Goal: Answer question/provide support: Share knowledge or assist other users

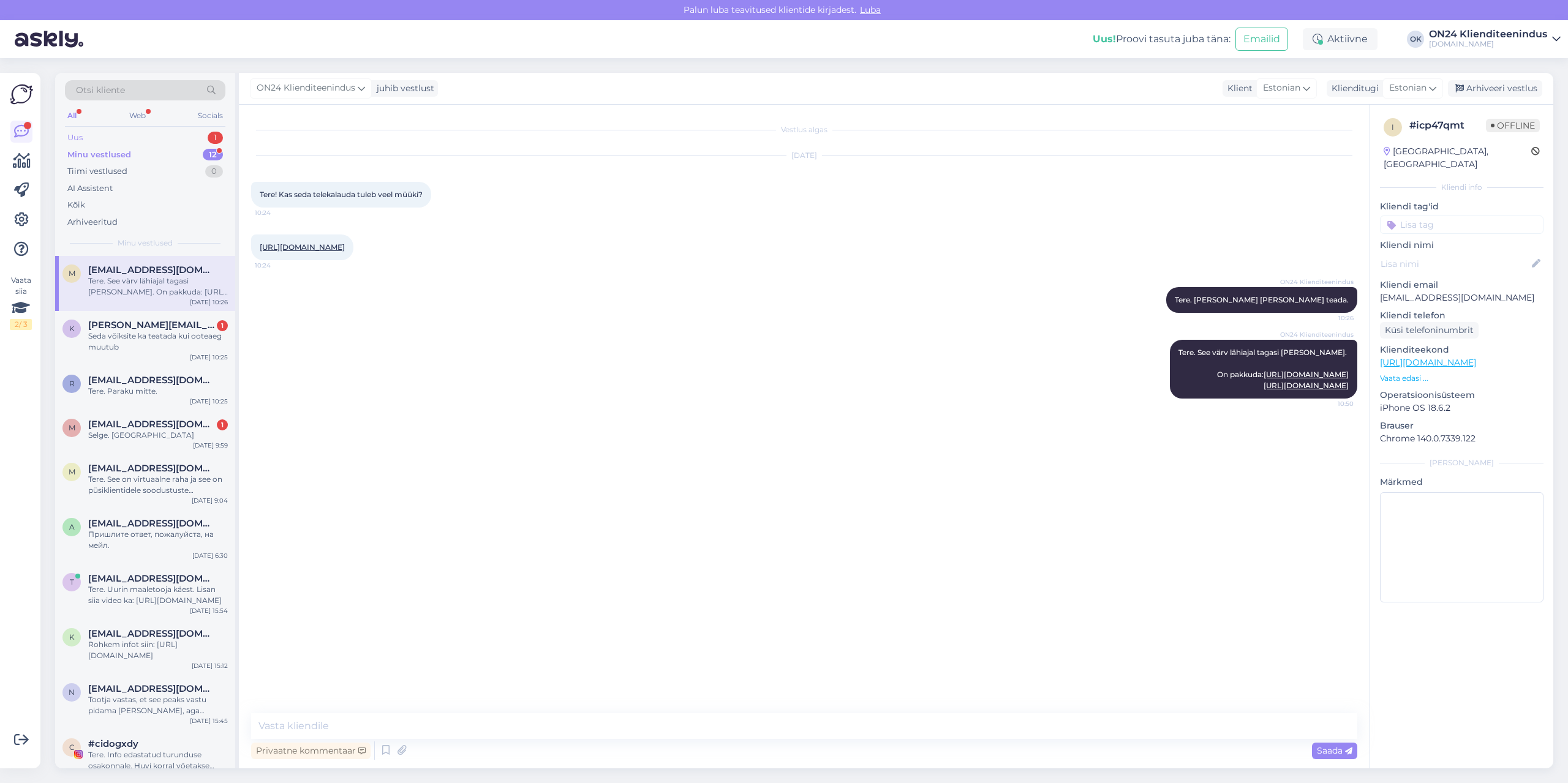
click at [145, 133] on div "Uus 1" at bounding box center [145, 138] width 161 height 17
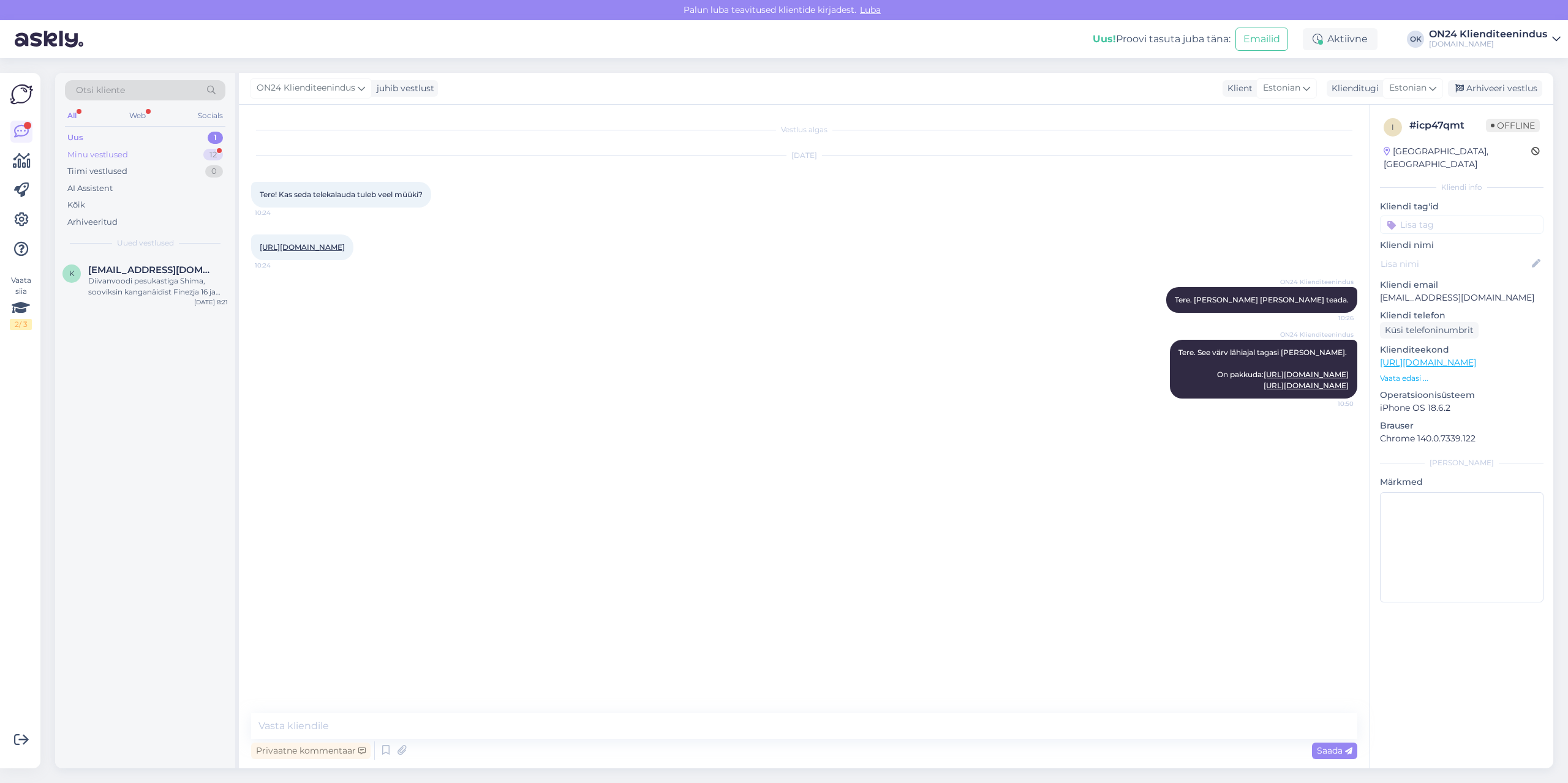
click at [155, 159] on div "Minu vestlused 12" at bounding box center [145, 155] width 161 height 17
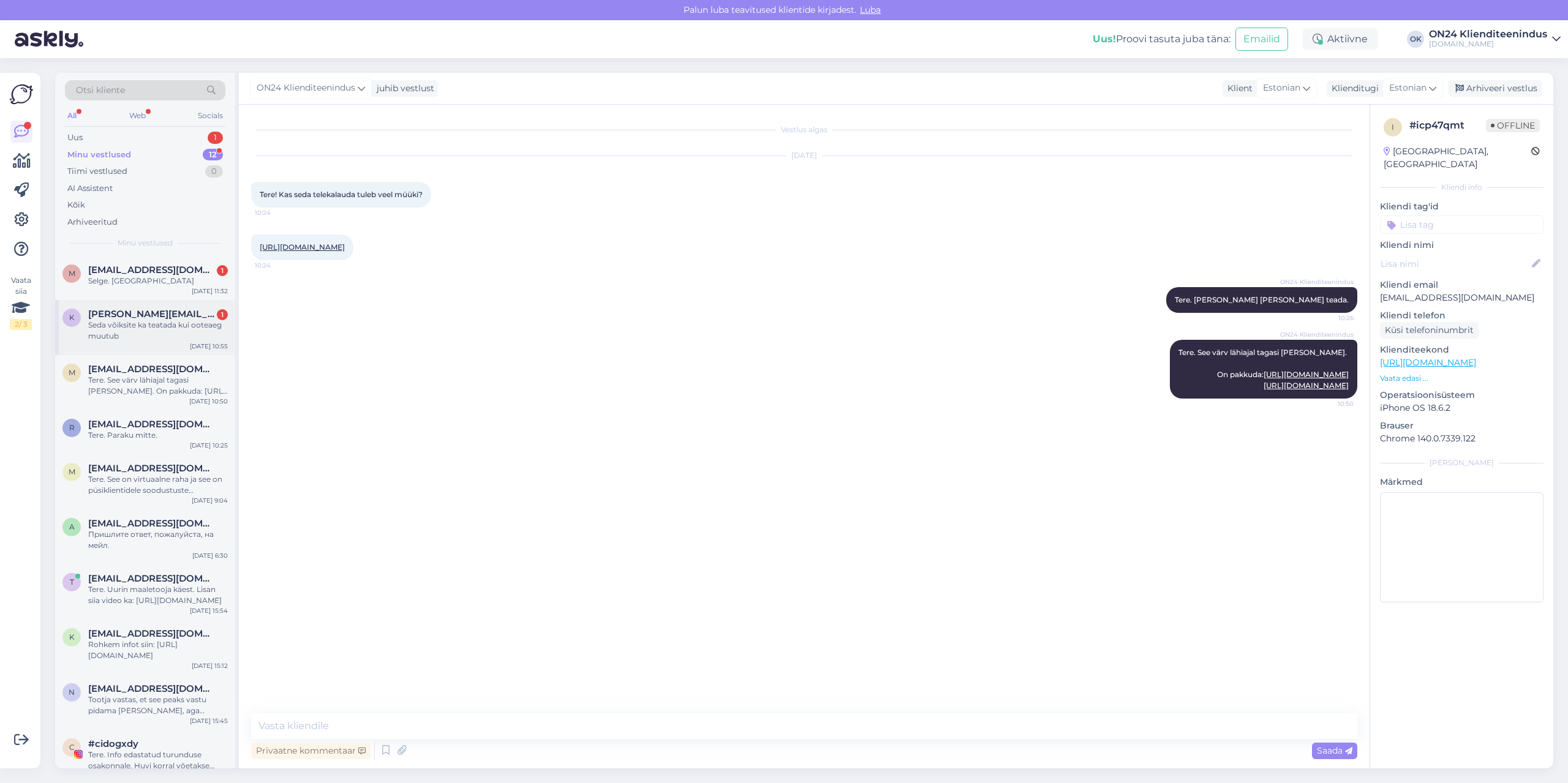
click at [155, 333] on div "Seda võiksite ka teatada kui ooteaeg muutub" at bounding box center [158, 330] width 139 height 22
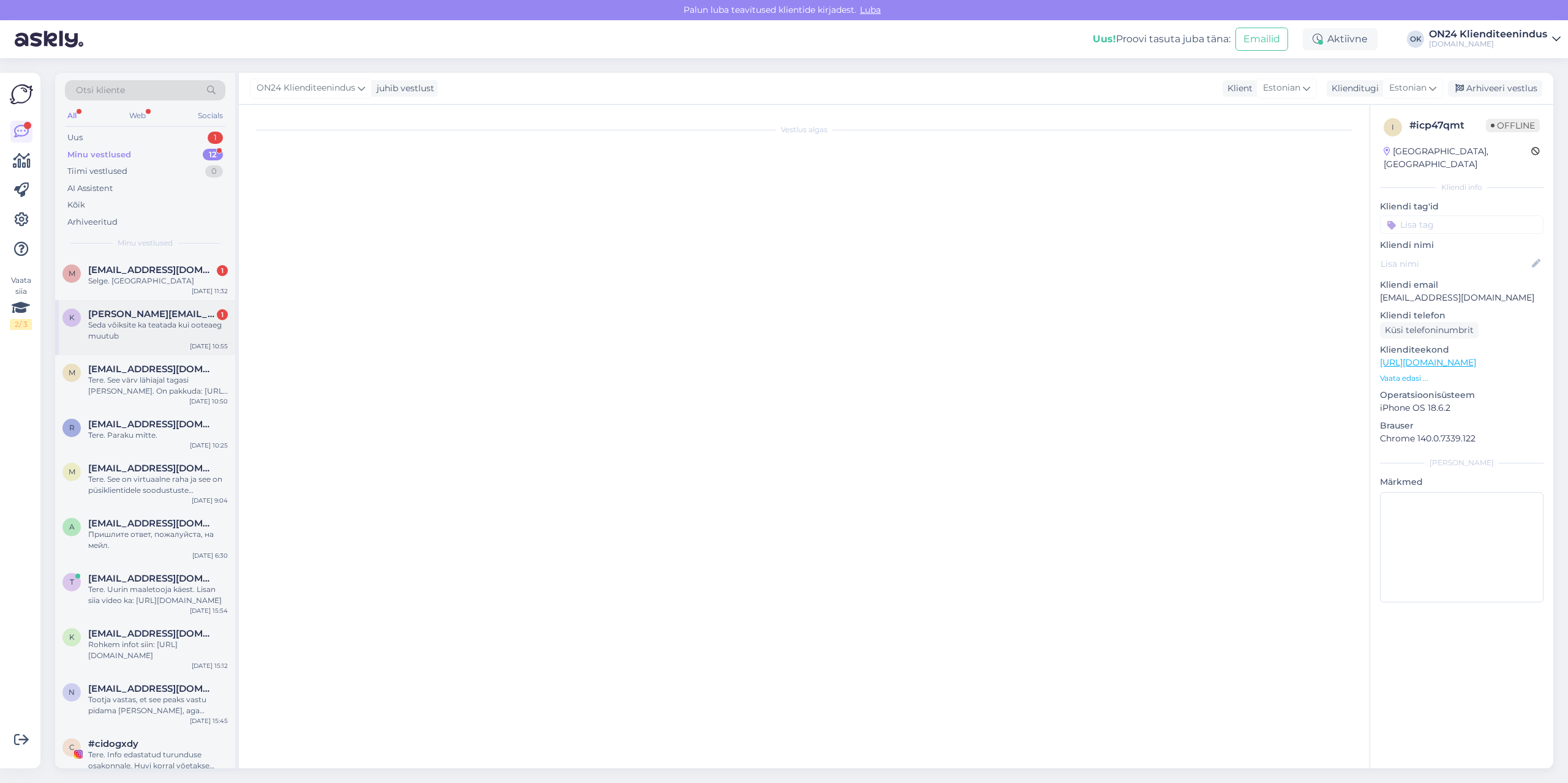
scroll to position [37, 0]
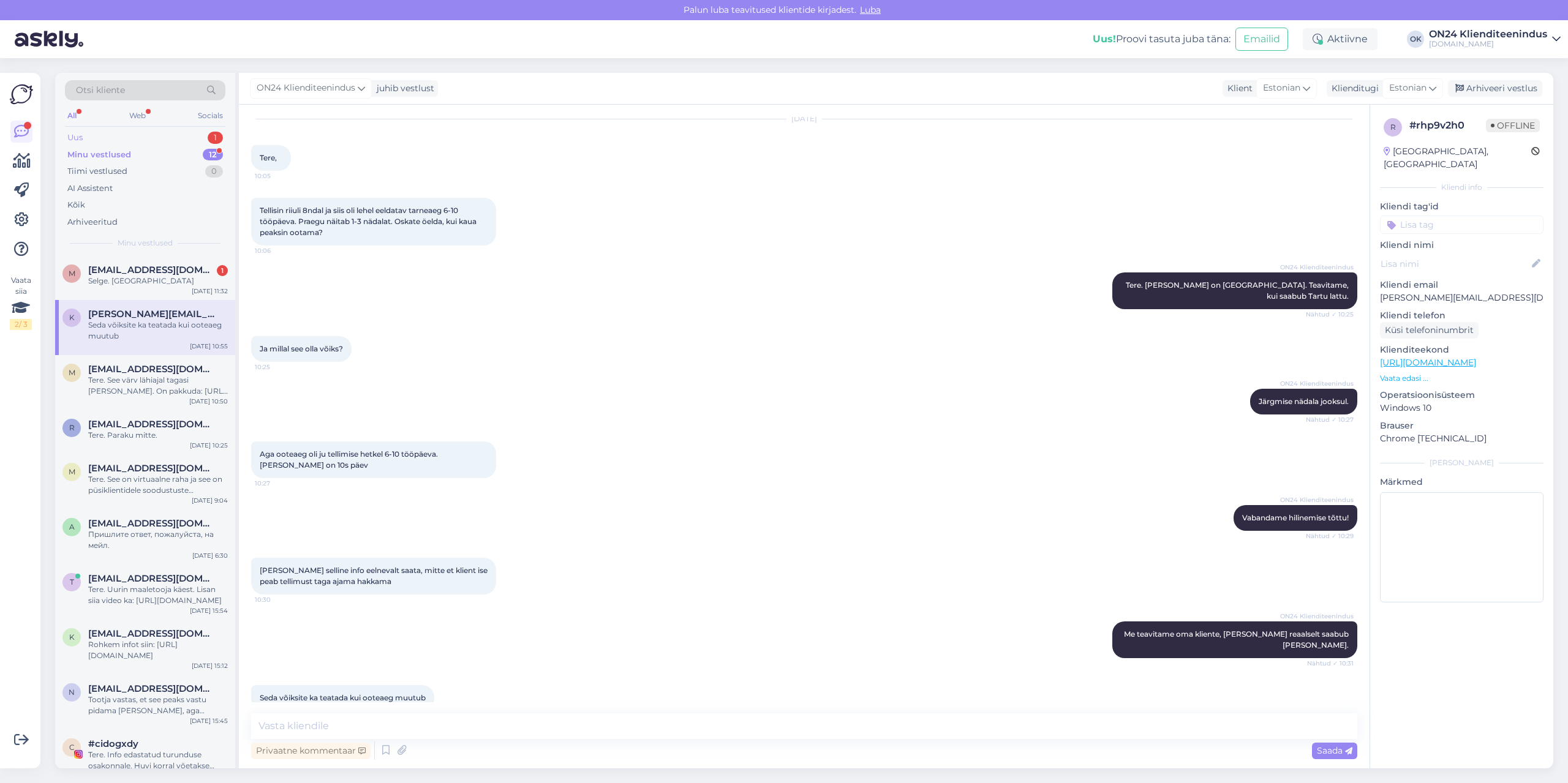
click at [164, 136] on div "Uus 1" at bounding box center [145, 138] width 161 height 17
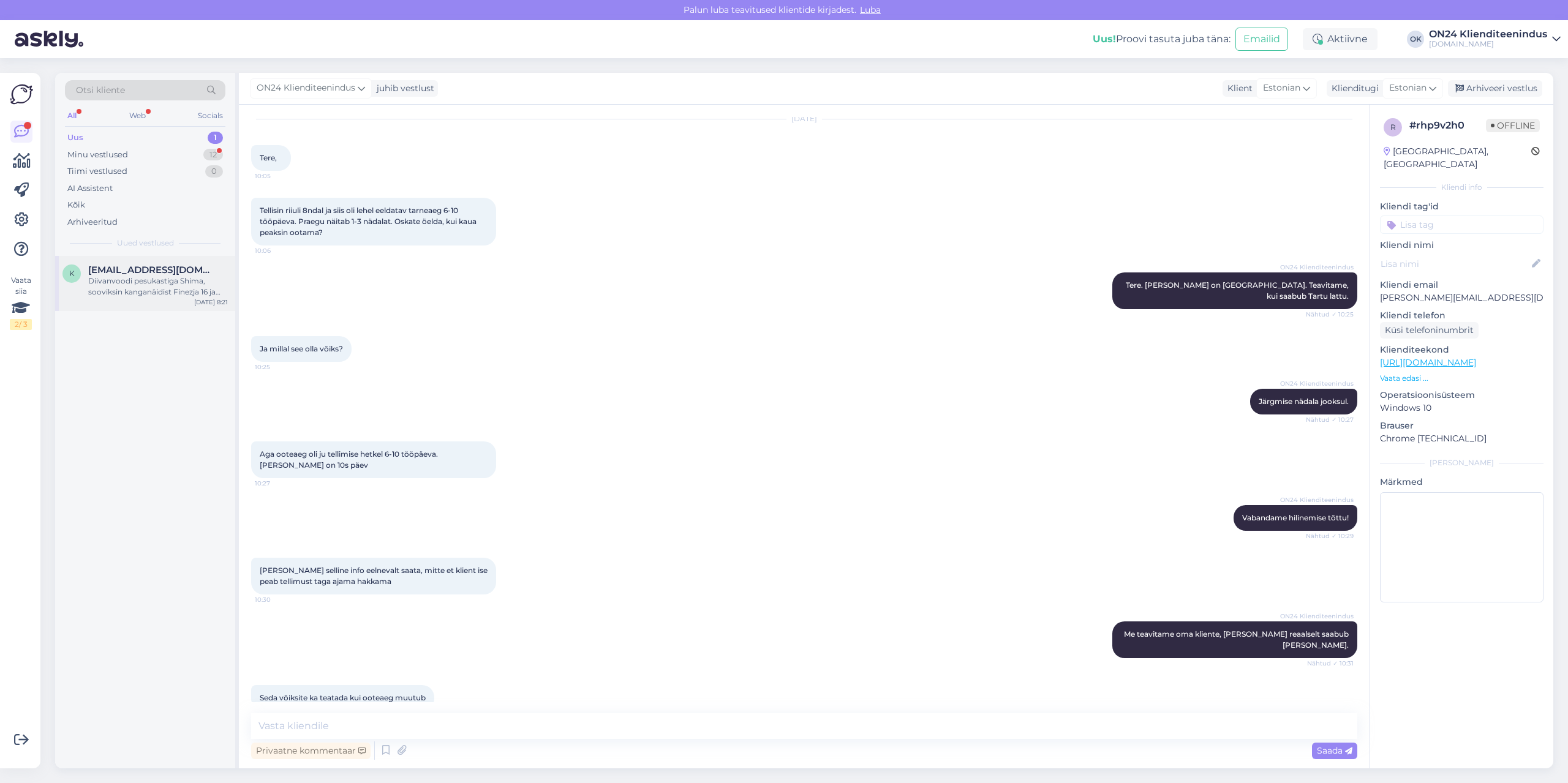
click at [147, 270] on span "[EMAIL_ADDRESS][DOMAIN_NAME]" at bounding box center [152, 270] width 128 height 11
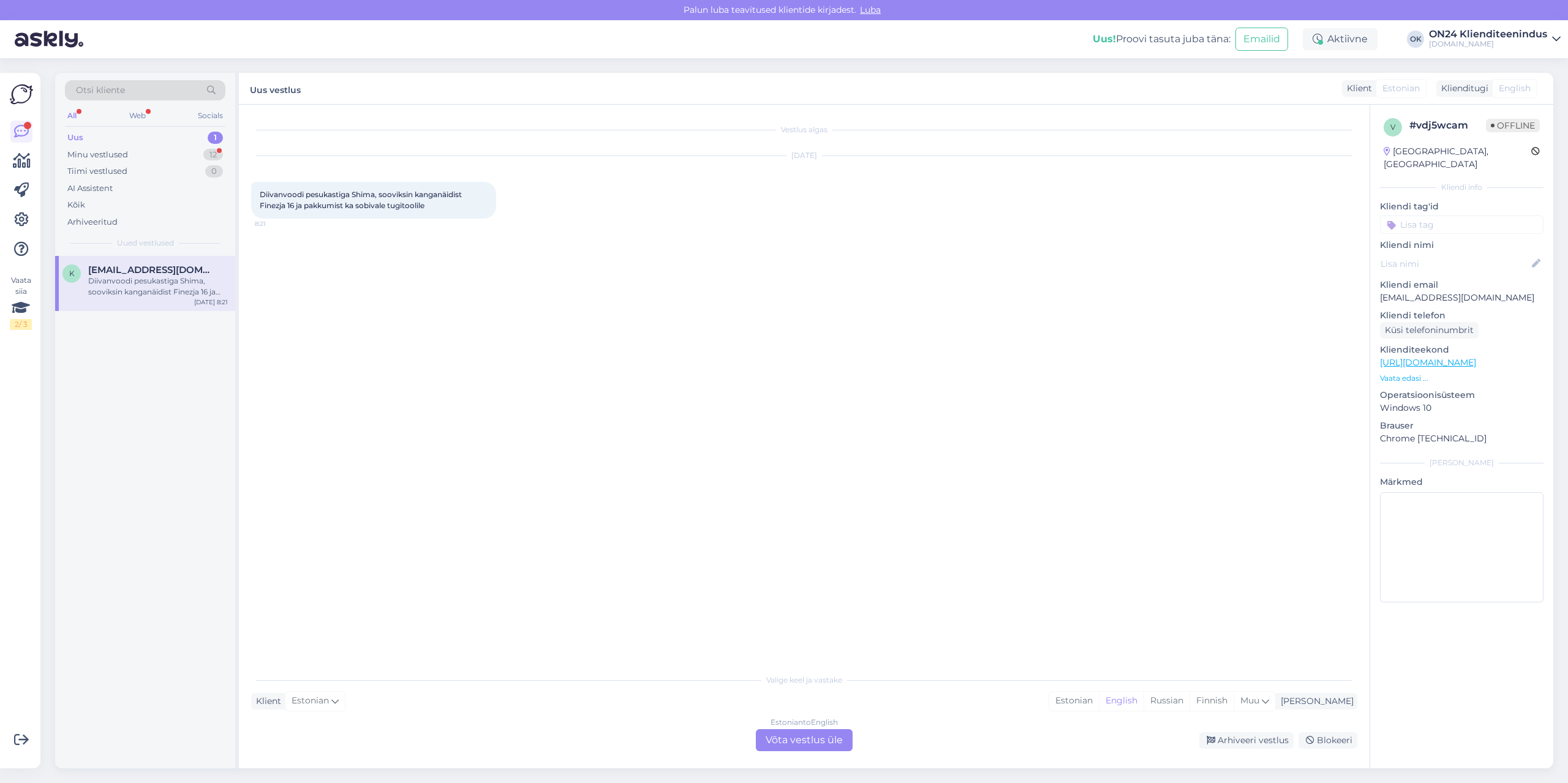
click at [815, 748] on div "Estonian to English Võta vestlus üle" at bounding box center [804, 740] width 97 height 22
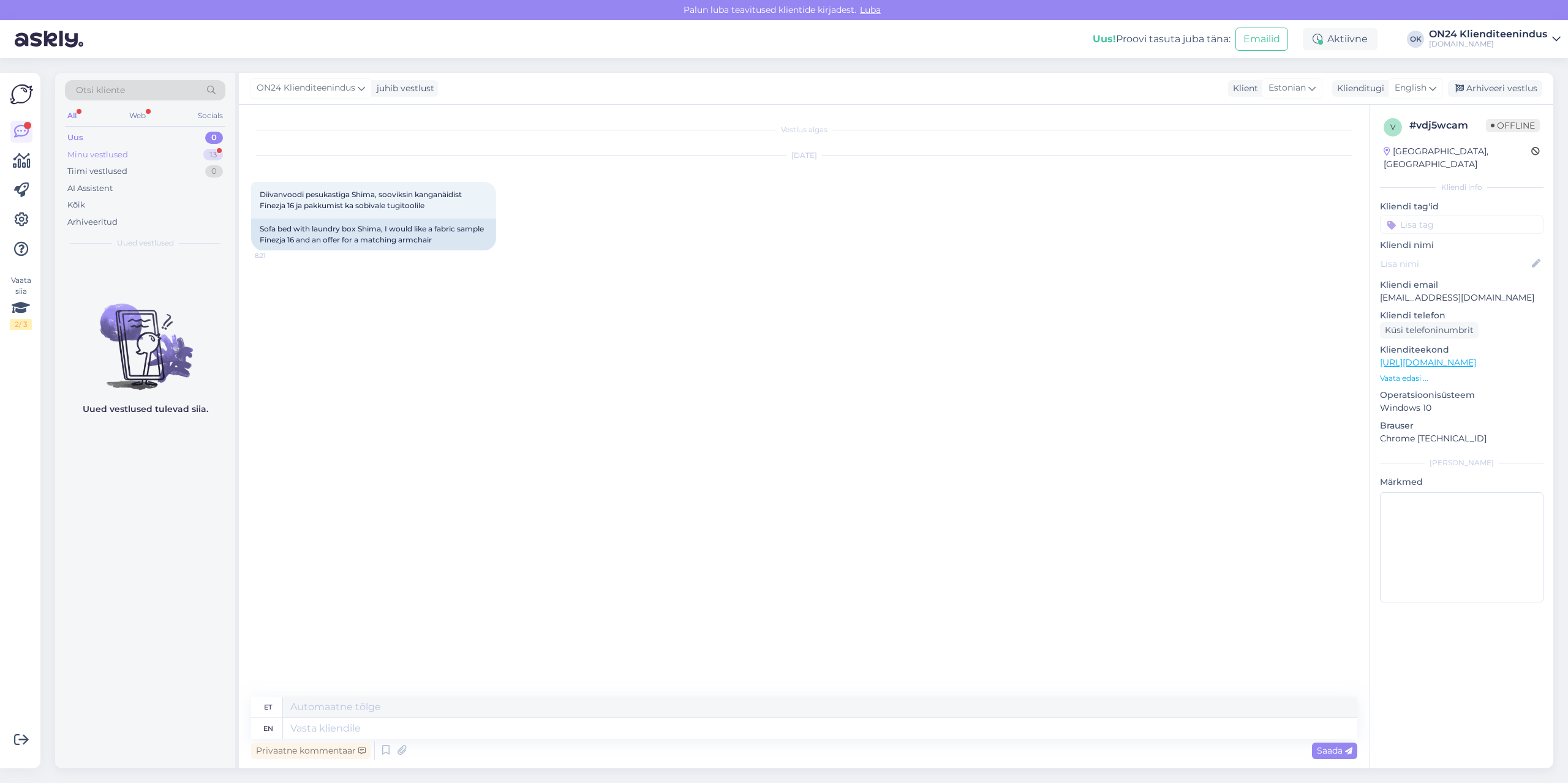
click at [167, 155] on div "Minu vestlused 13" at bounding box center [145, 155] width 161 height 17
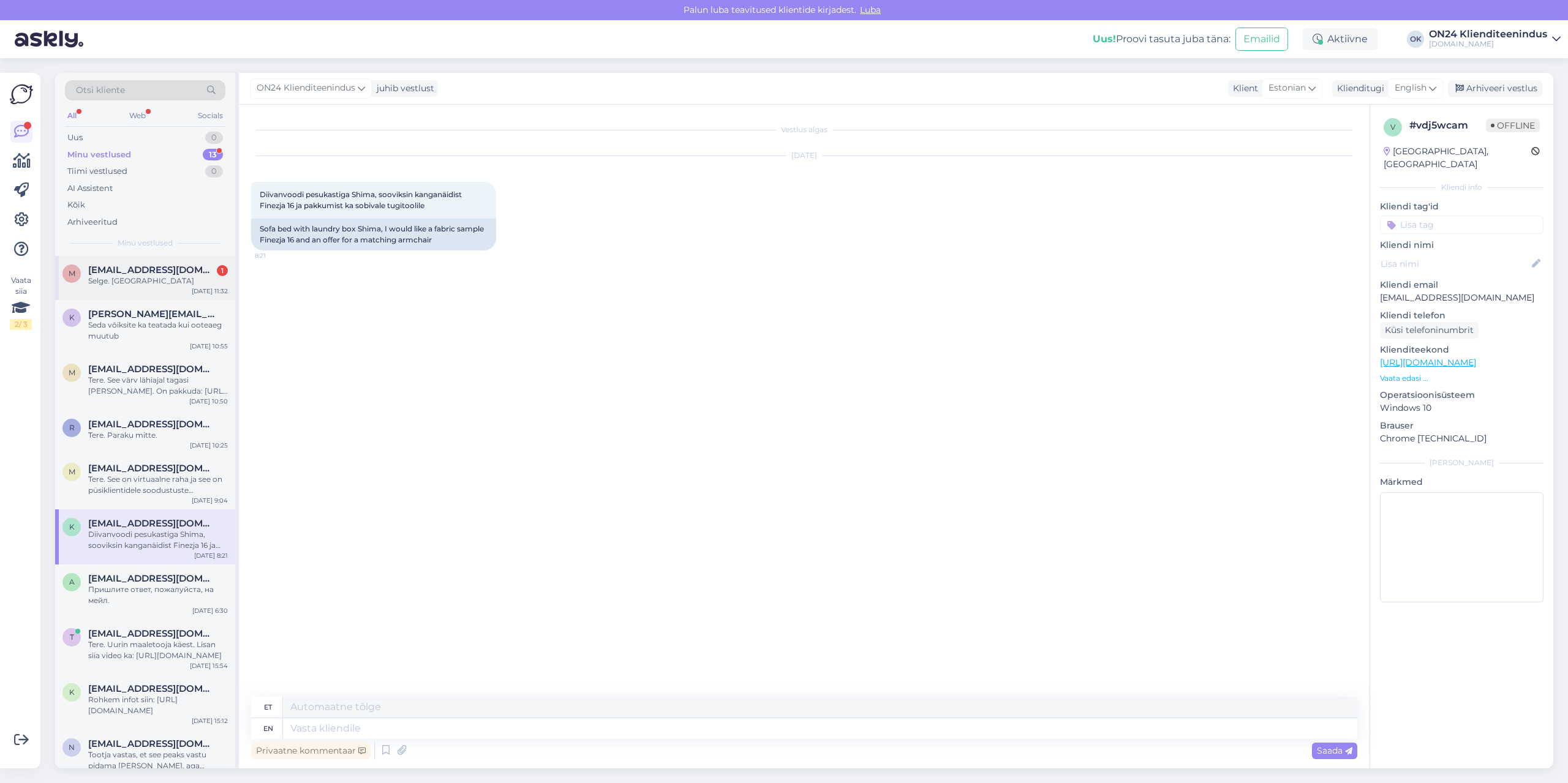
click at [158, 272] on span "[EMAIL_ADDRESS][DOMAIN_NAME]" at bounding box center [152, 270] width 128 height 11
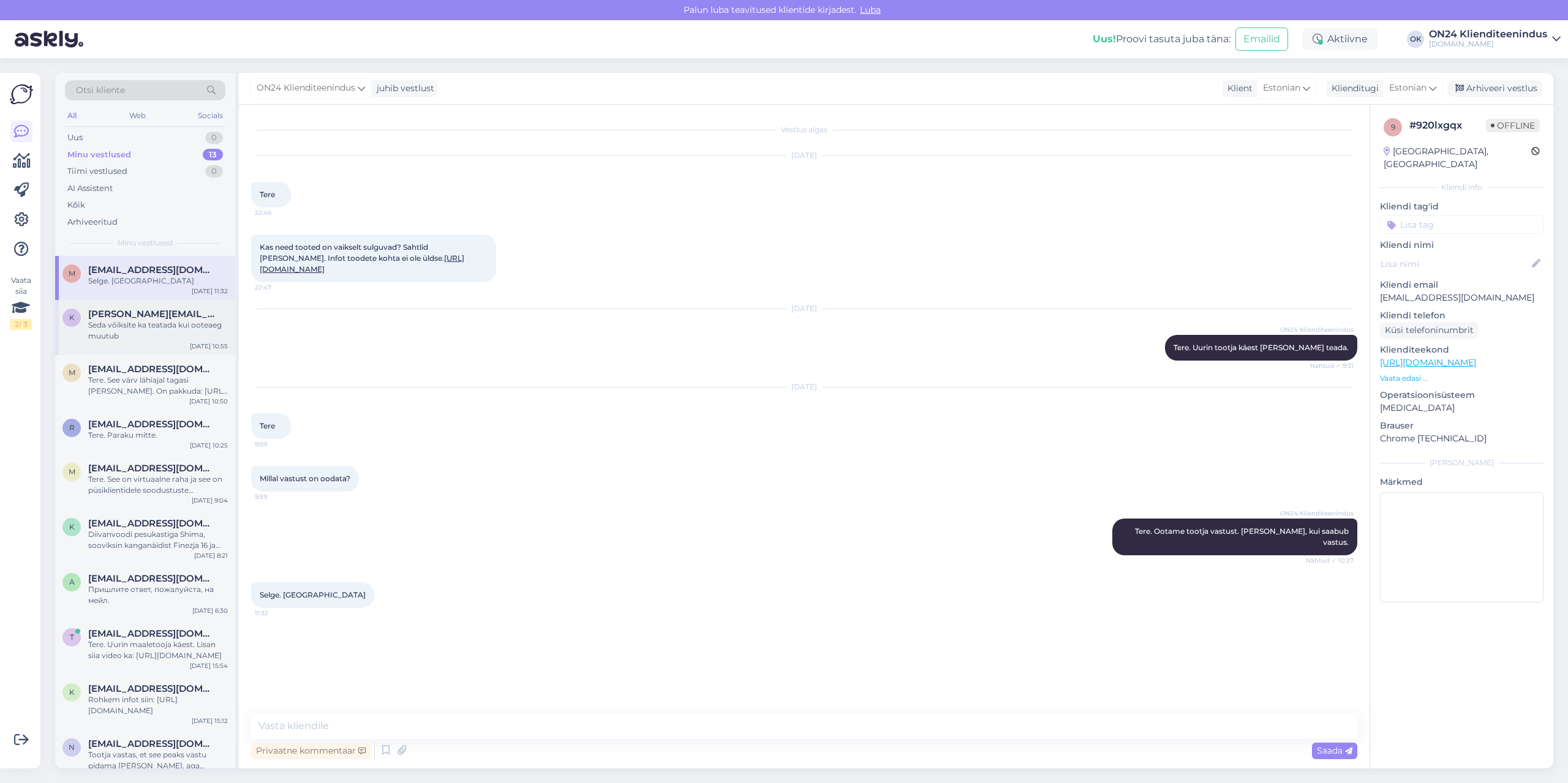
click at [166, 325] on div "Seda võiksite ka teatada kui ooteaeg muutub" at bounding box center [158, 330] width 139 height 22
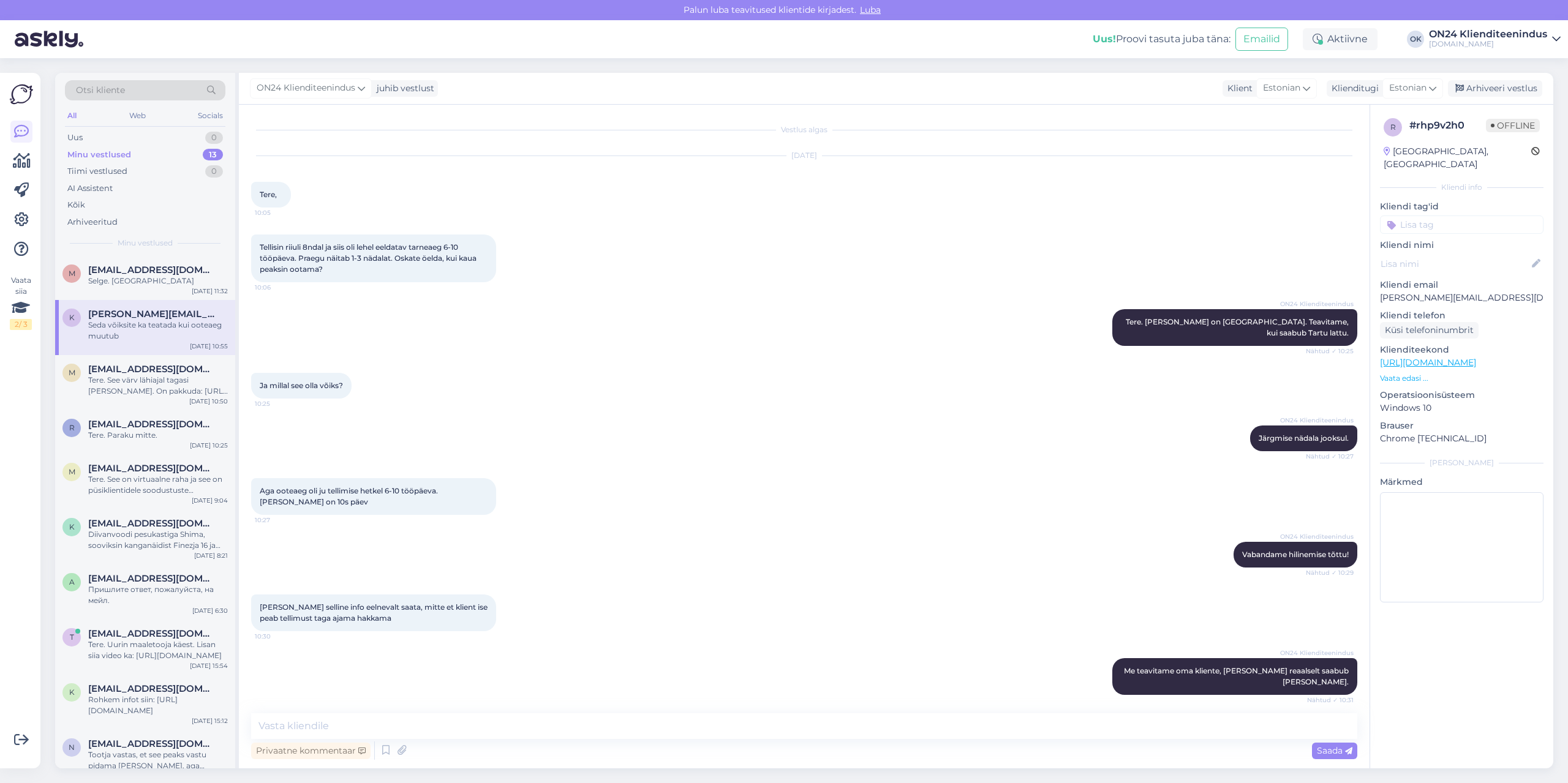
scroll to position [37, 0]
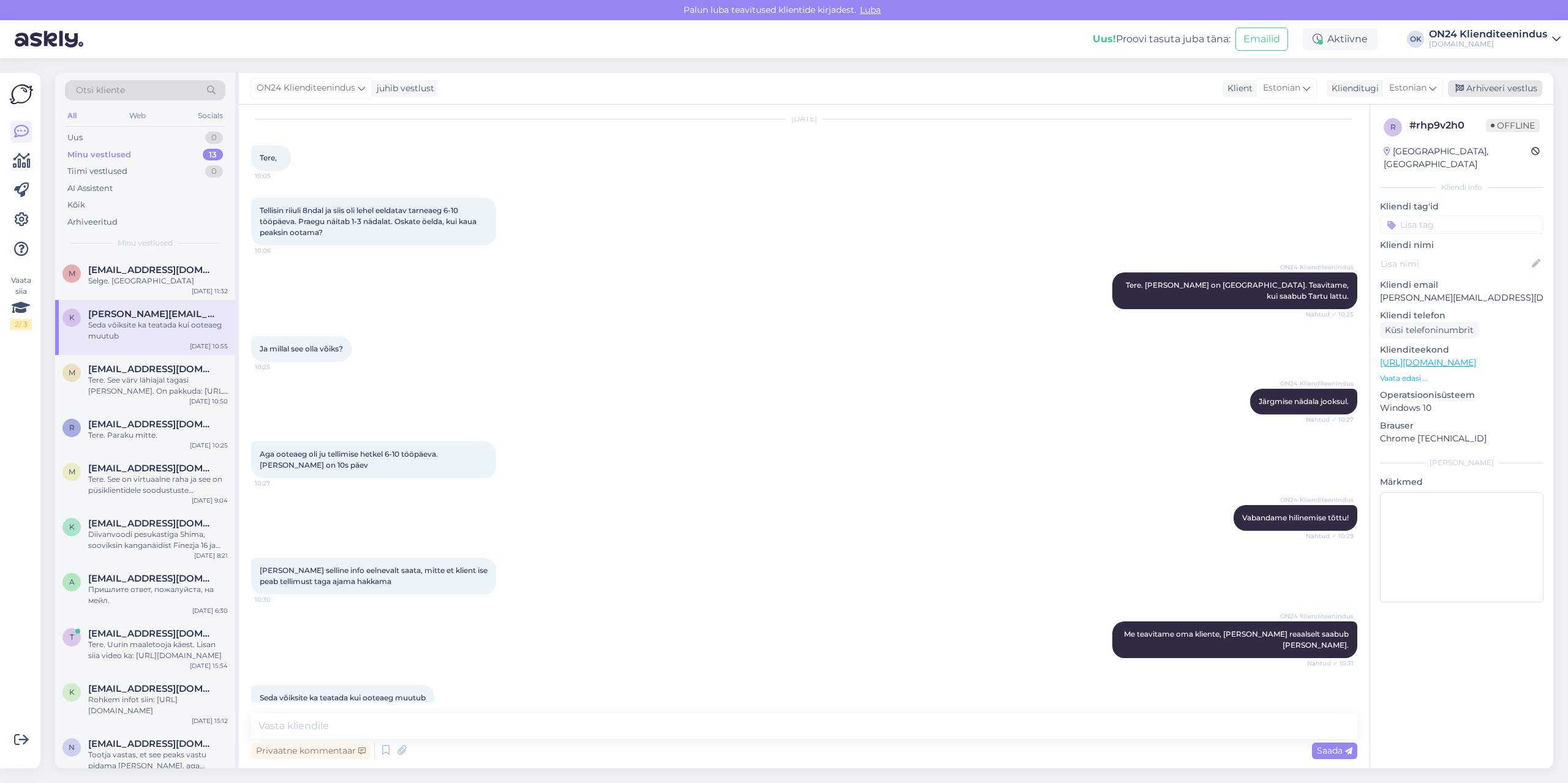
click at [1484, 87] on div "Arhiveeri vestlus" at bounding box center [1495, 88] width 95 height 16
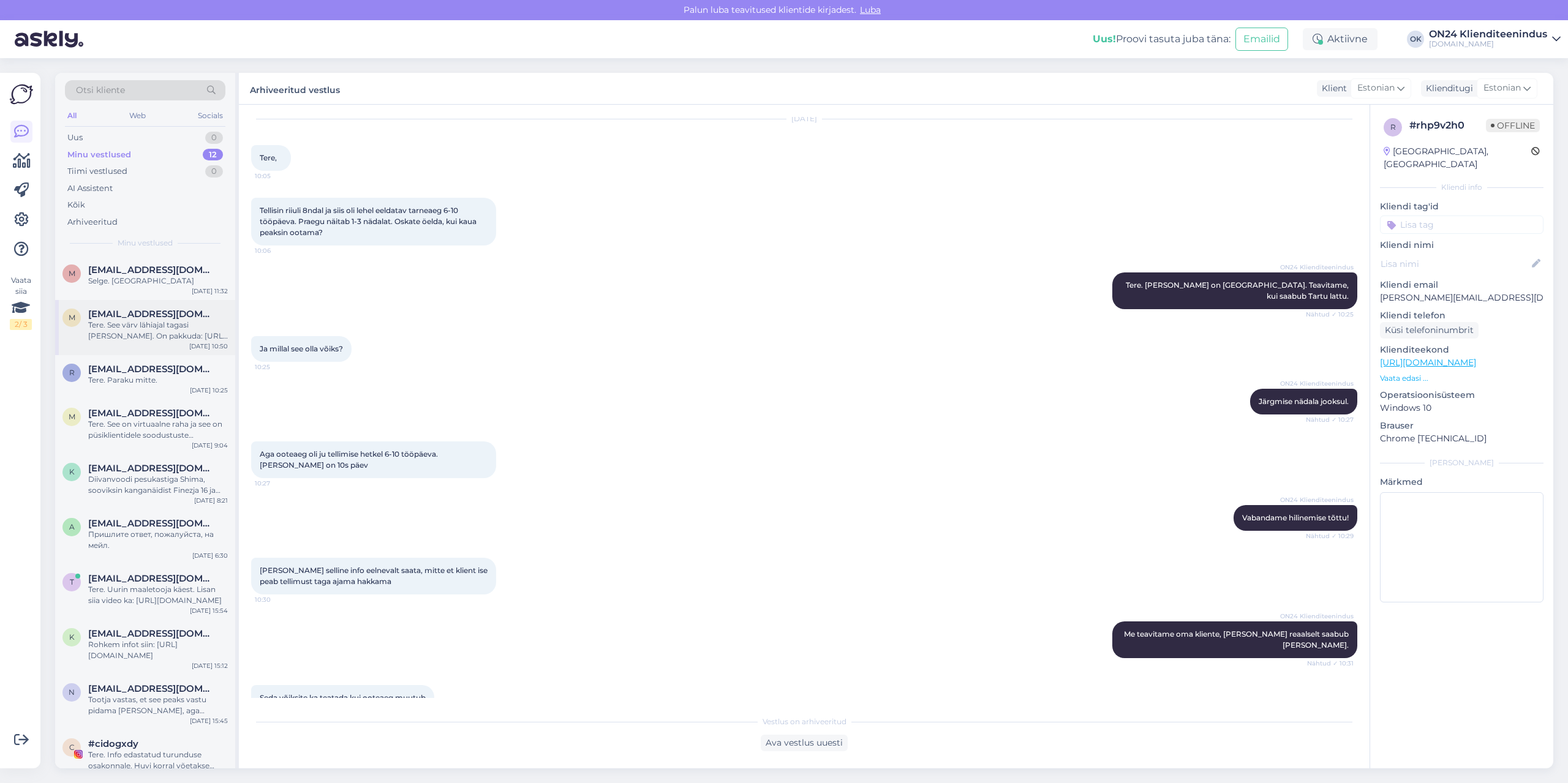
click at [144, 318] on span "[EMAIL_ADDRESS][DOMAIN_NAME]" at bounding box center [152, 314] width 128 height 11
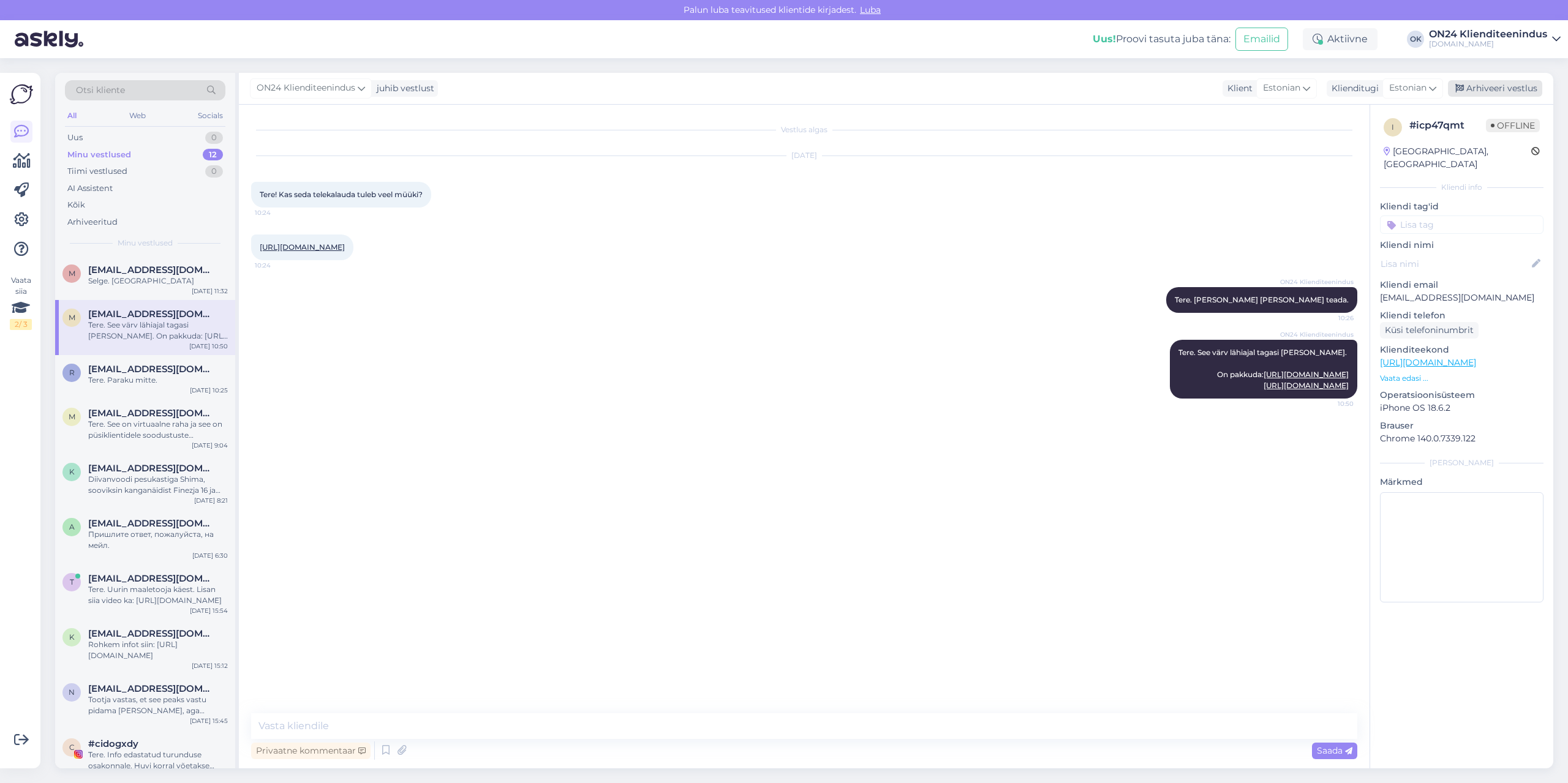
click at [1470, 92] on div "Arhiveeri vestlus" at bounding box center [1495, 88] width 95 height 16
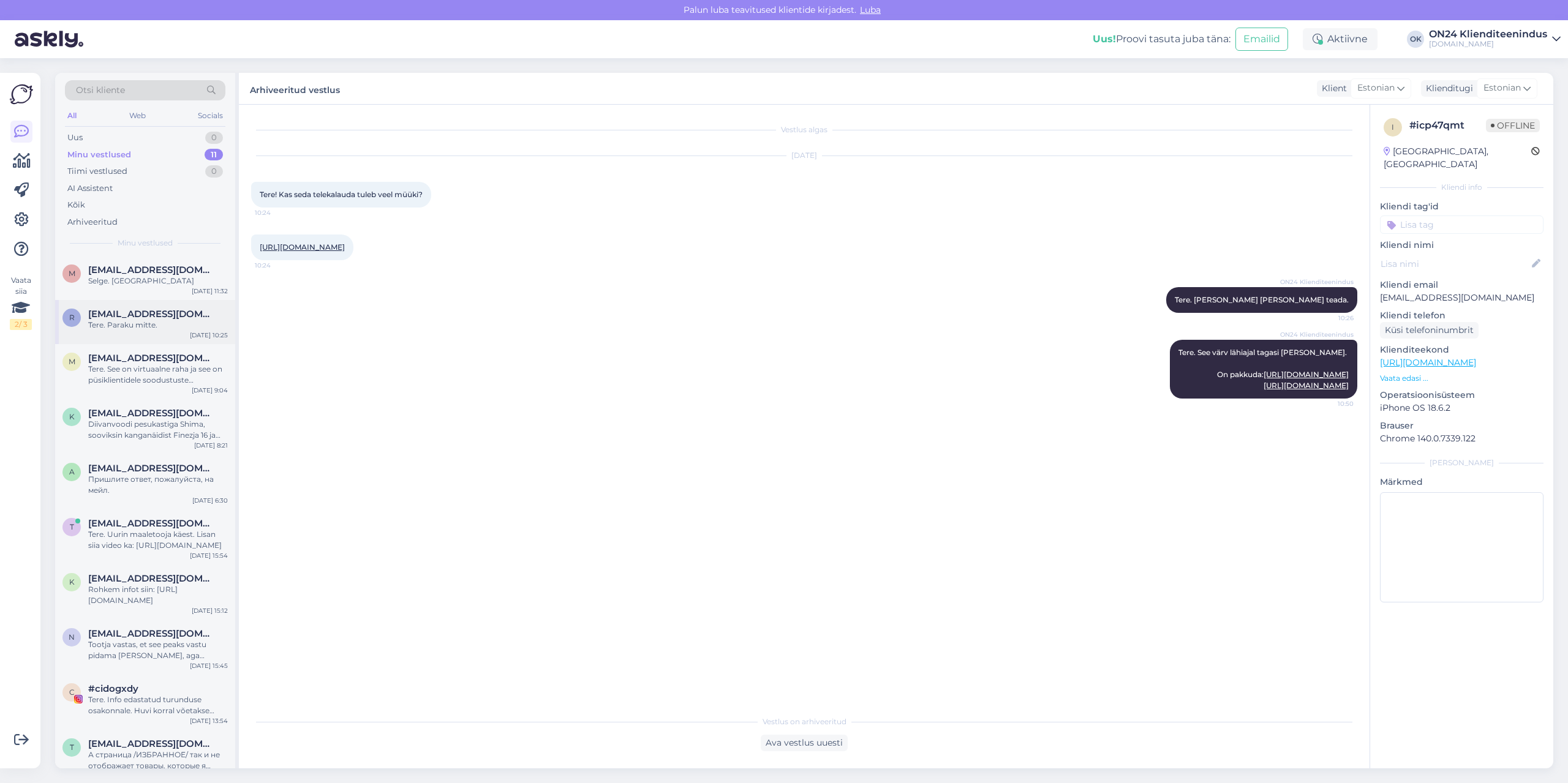
click at [181, 322] on div "Tere. Paraku mitte." at bounding box center [158, 325] width 139 height 11
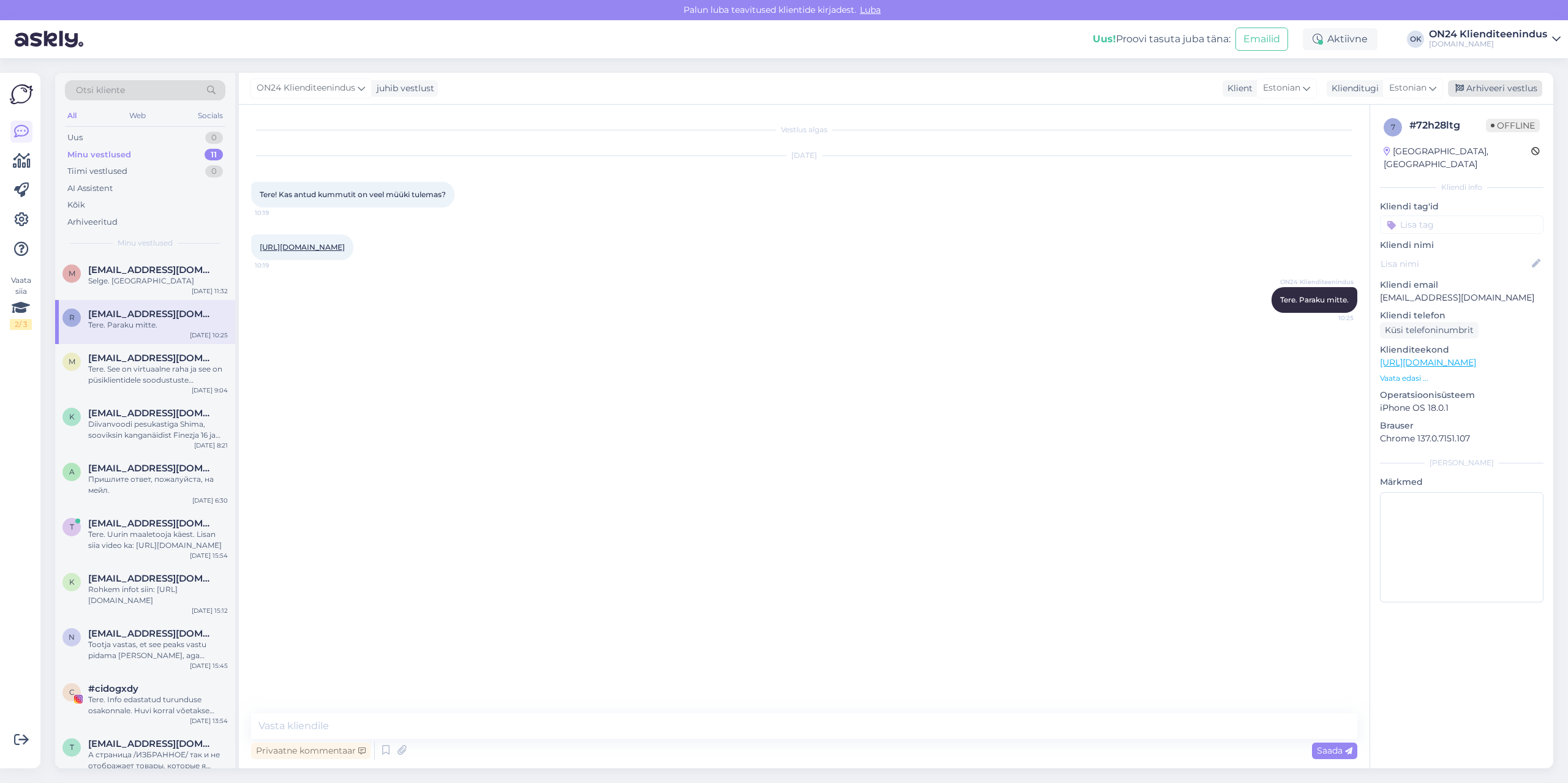
click at [1469, 81] on div "Arhiveeri vestlus" at bounding box center [1495, 88] width 95 height 16
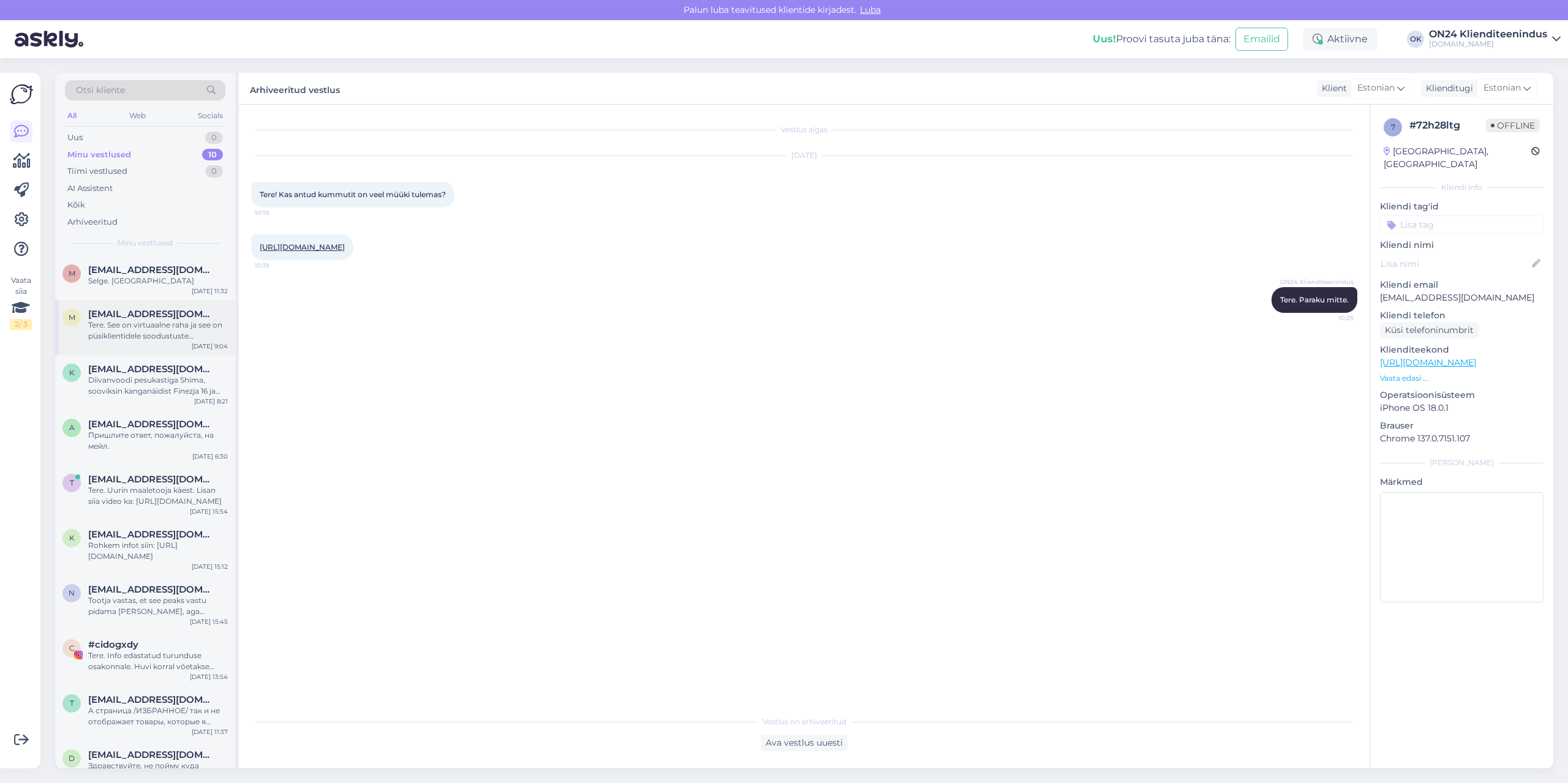
click at [182, 338] on div "Tere. See on virtuaalne raha ja see on püsiklientidele soodustuste saamiseks." at bounding box center [158, 330] width 139 height 22
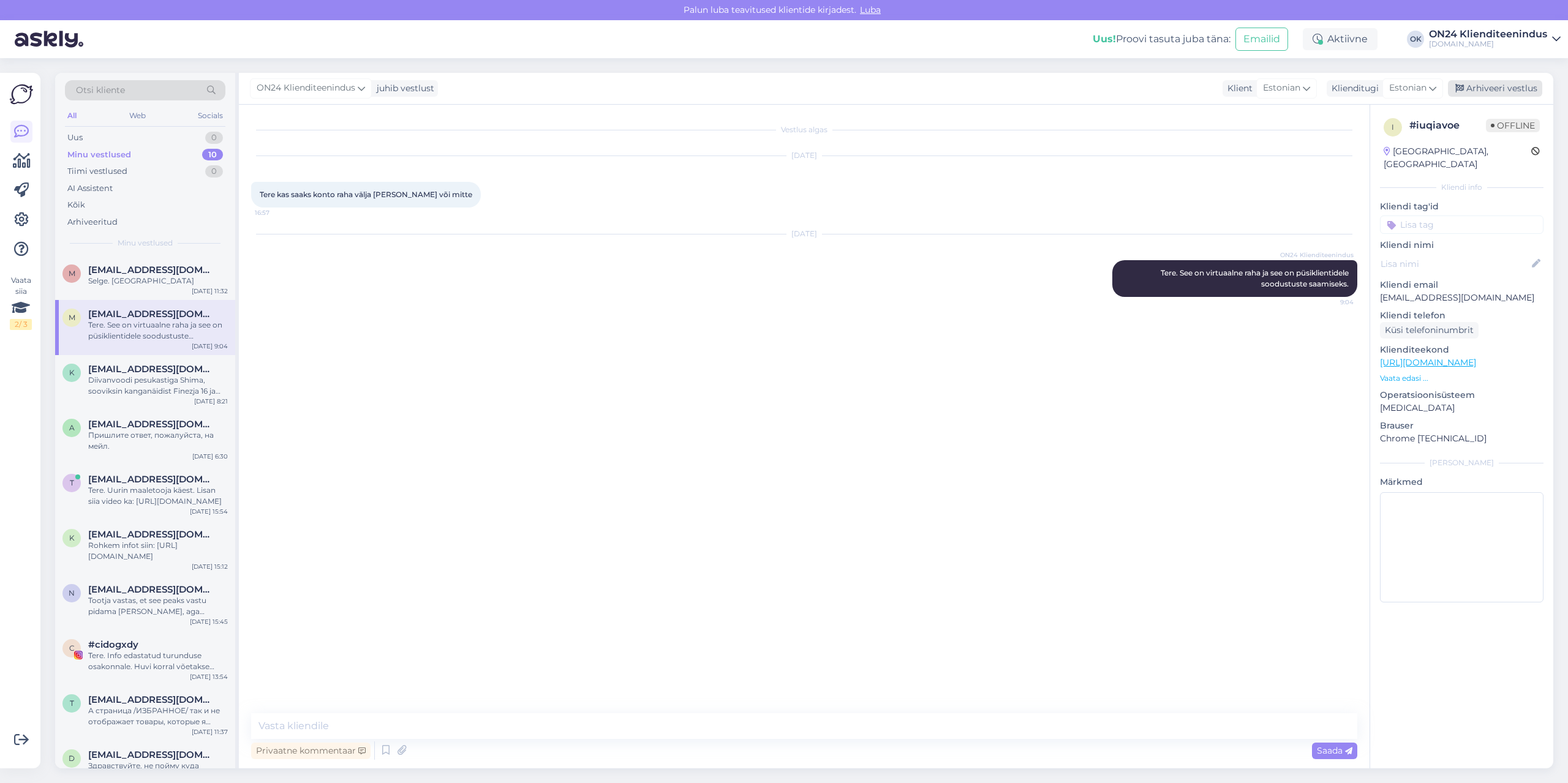
click at [1495, 92] on div "Arhiveeri vestlus" at bounding box center [1495, 88] width 95 height 16
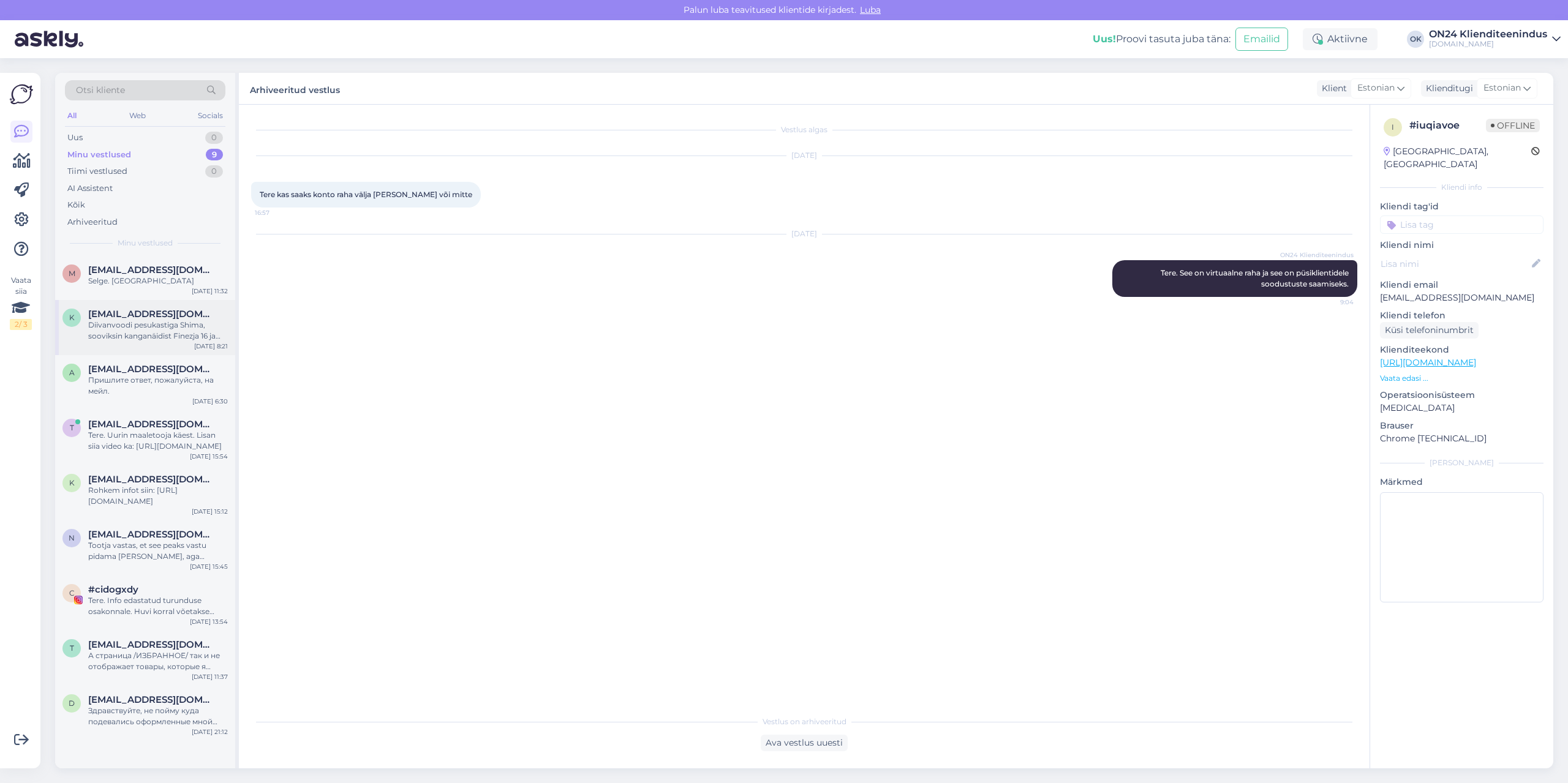
click at [142, 321] on div "Diivanvoodi pesukastiga Shima, sooviksin kanganäidist Finezja 16 ja pakkumist k…" at bounding box center [158, 330] width 139 height 22
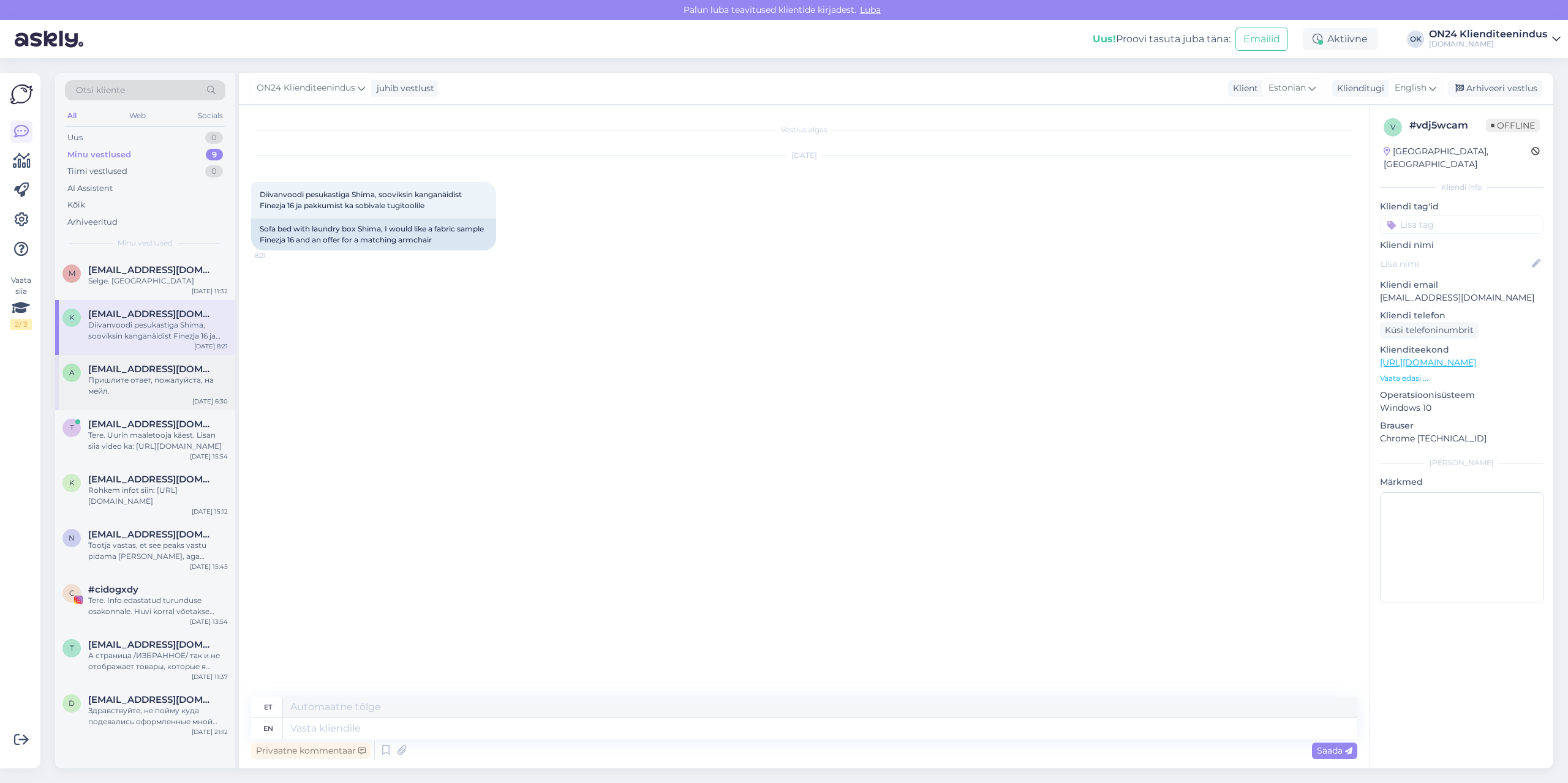
click at [155, 379] on div "Пришлите ответ, пожалуйста, на мейл." at bounding box center [158, 385] width 139 height 22
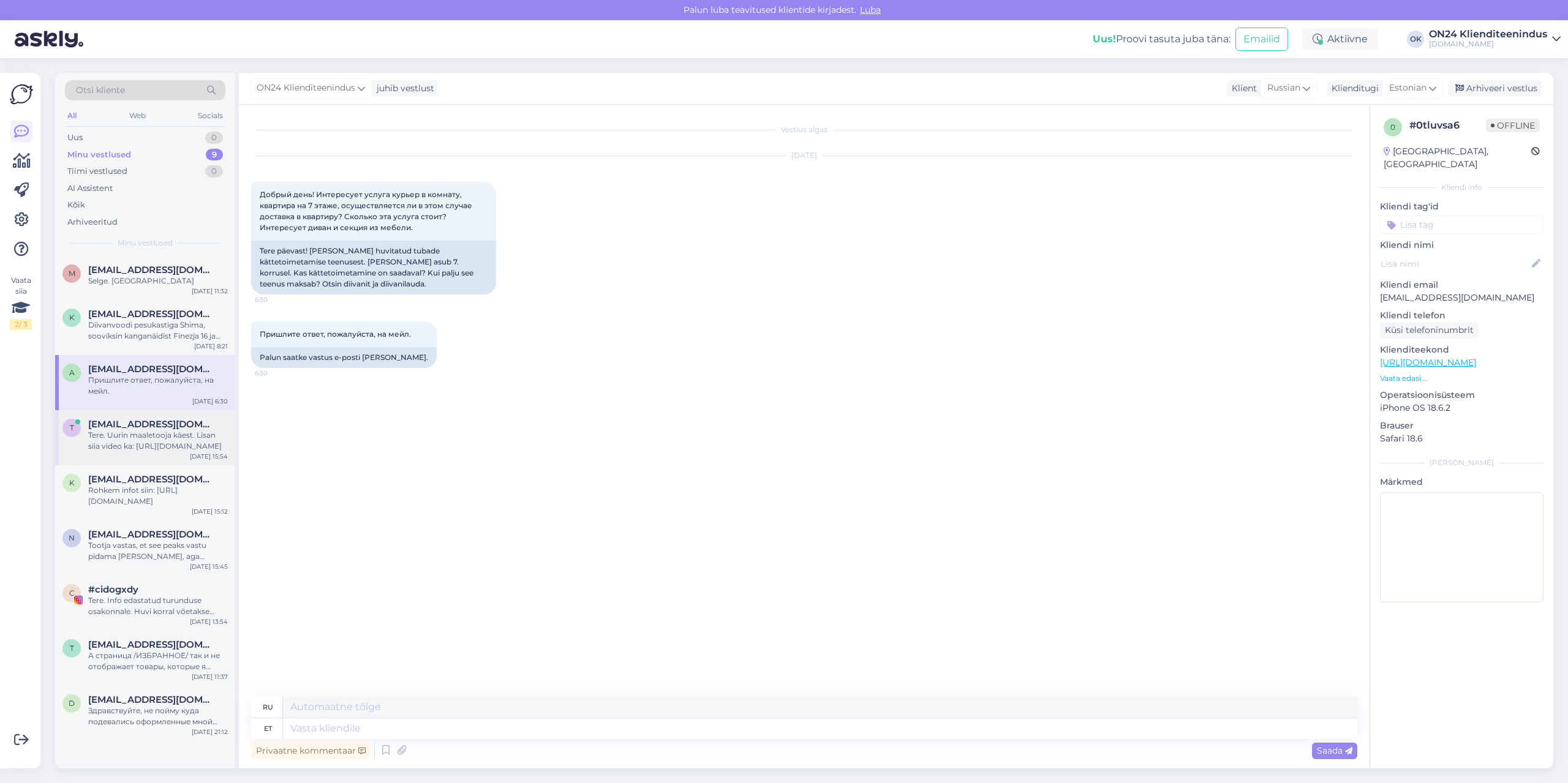
click at [158, 422] on span "[EMAIL_ADDRESS][DOMAIN_NAME]" at bounding box center [152, 424] width 128 height 11
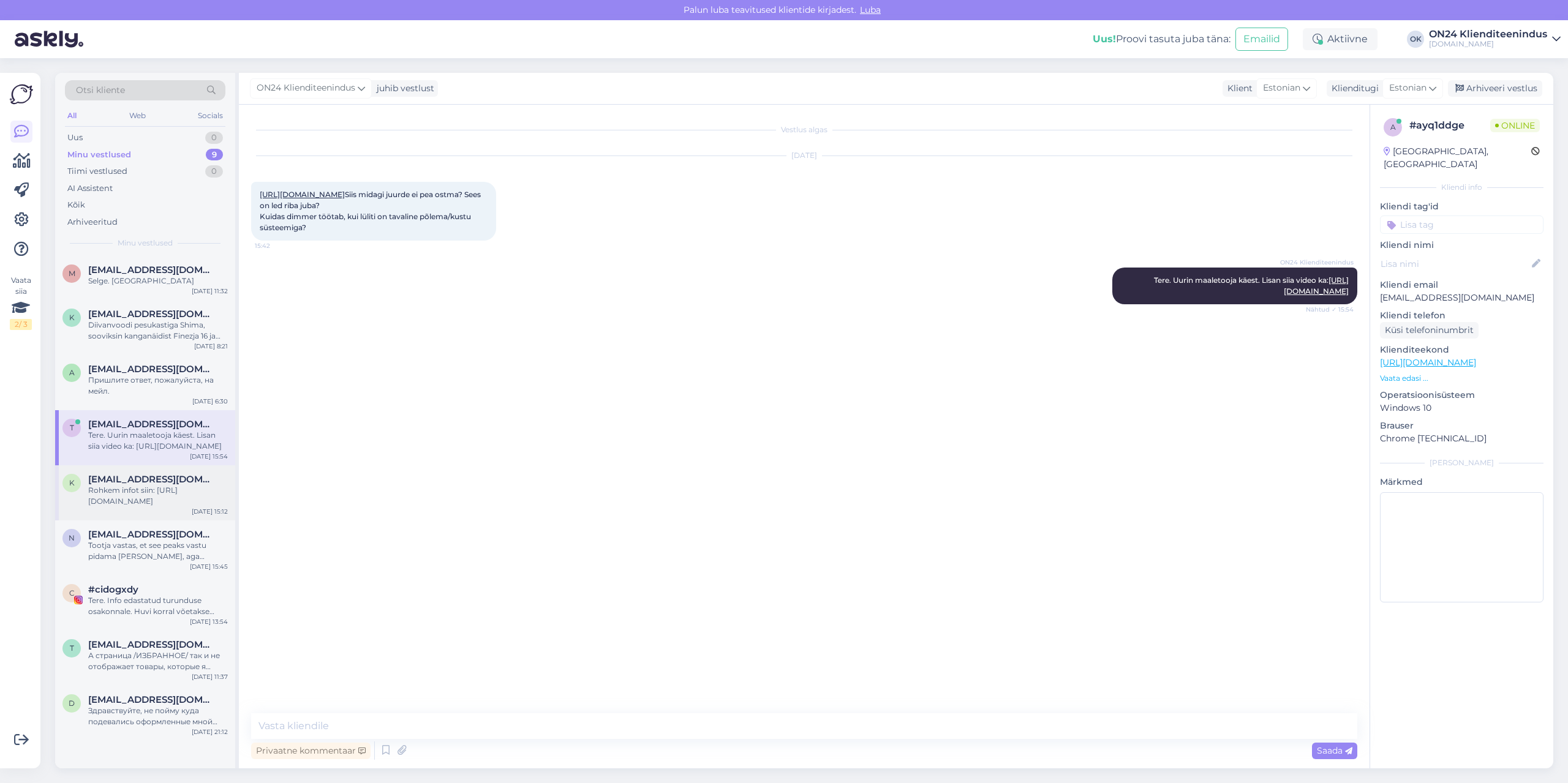
click at [170, 475] on span "[EMAIL_ADDRESS][DOMAIN_NAME]" at bounding box center [152, 479] width 128 height 11
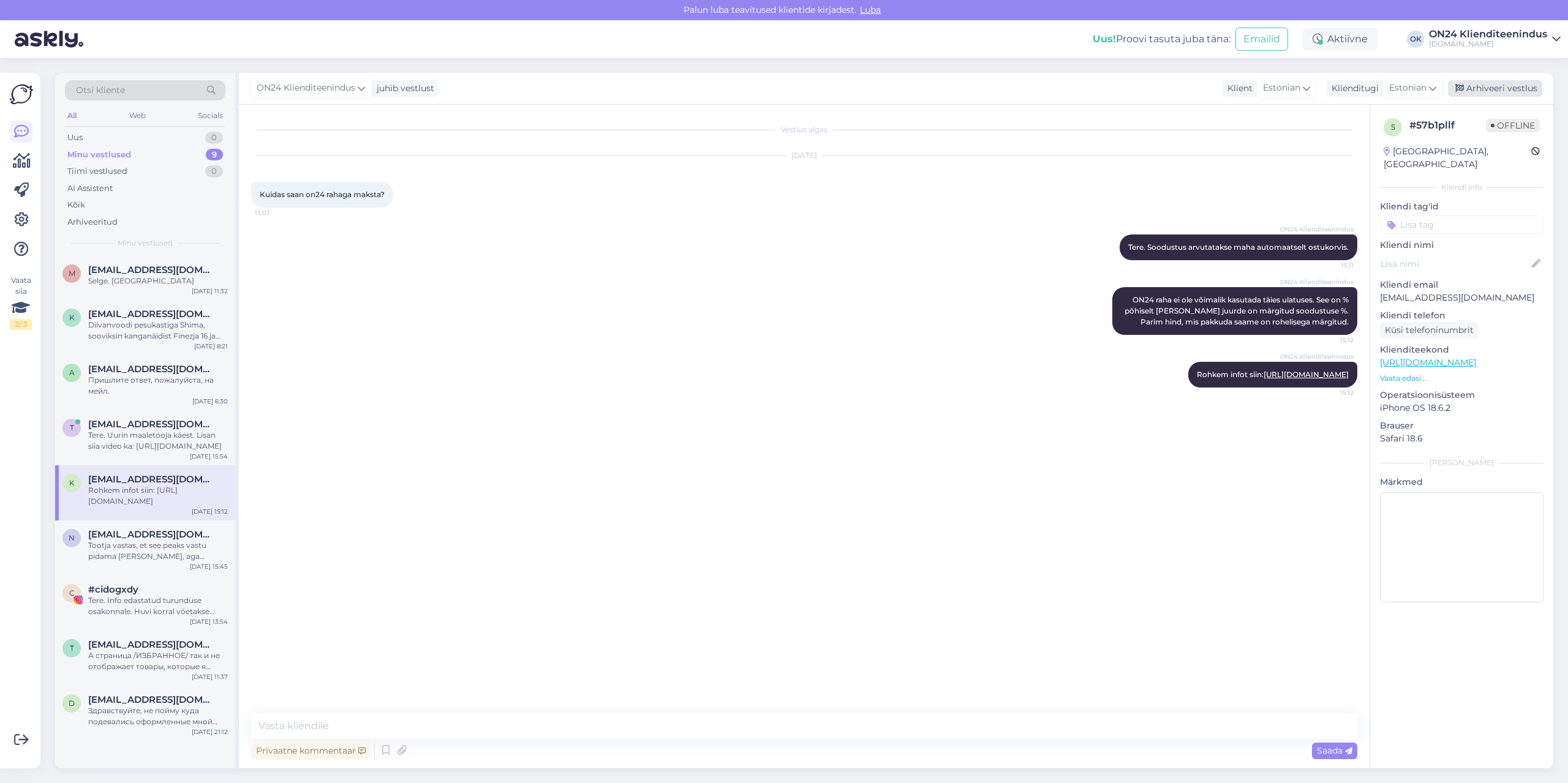
click at [1483, 88] on div "Arhiveeri vestlus" at bounding box center [1495, 88] width 95 height 16
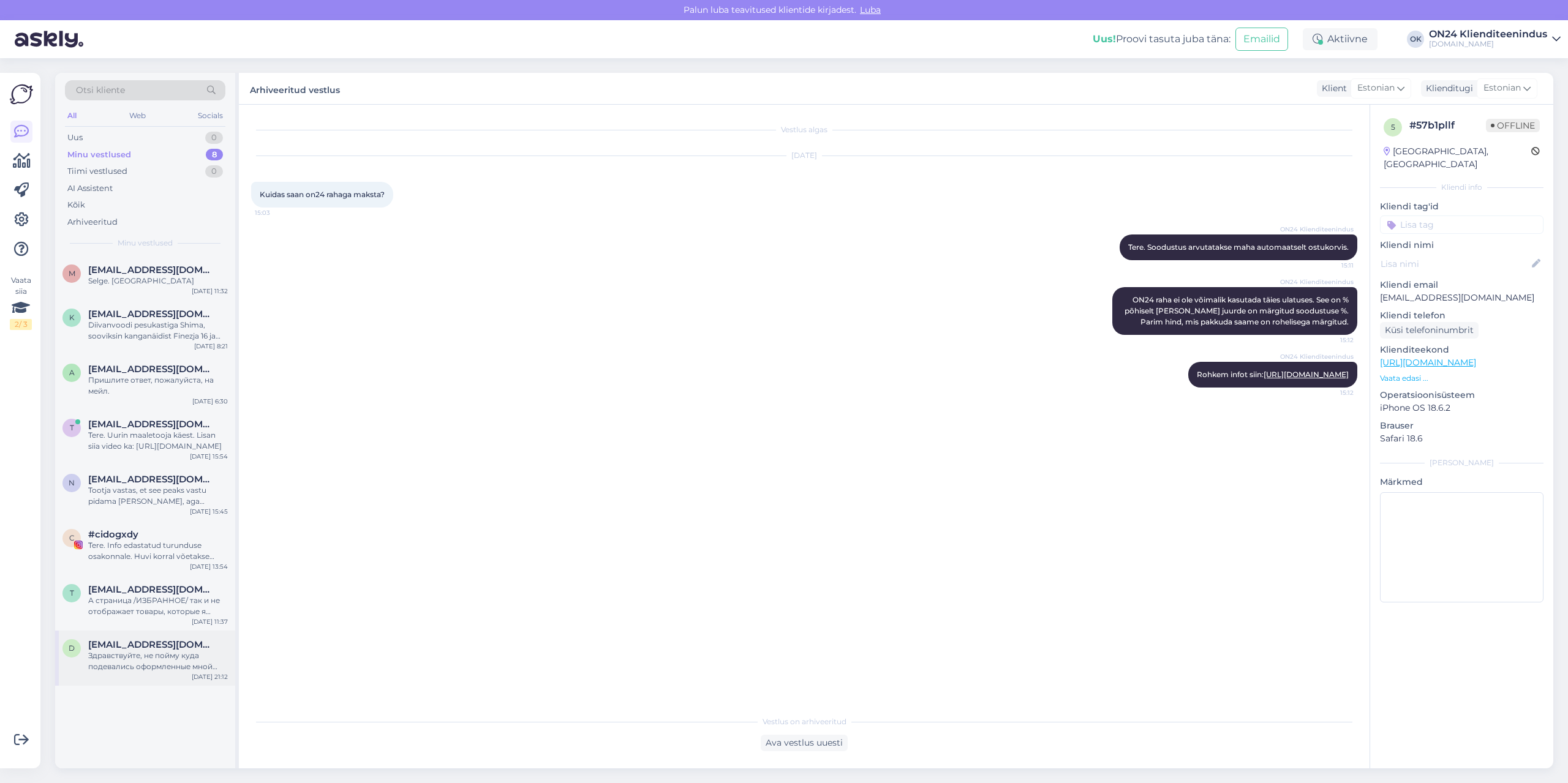
click at [153, 648] on span "[EMAIL_ADDRESS][DOMAIN_NAME]" at bounding box center [152, 645] width 128 height 11
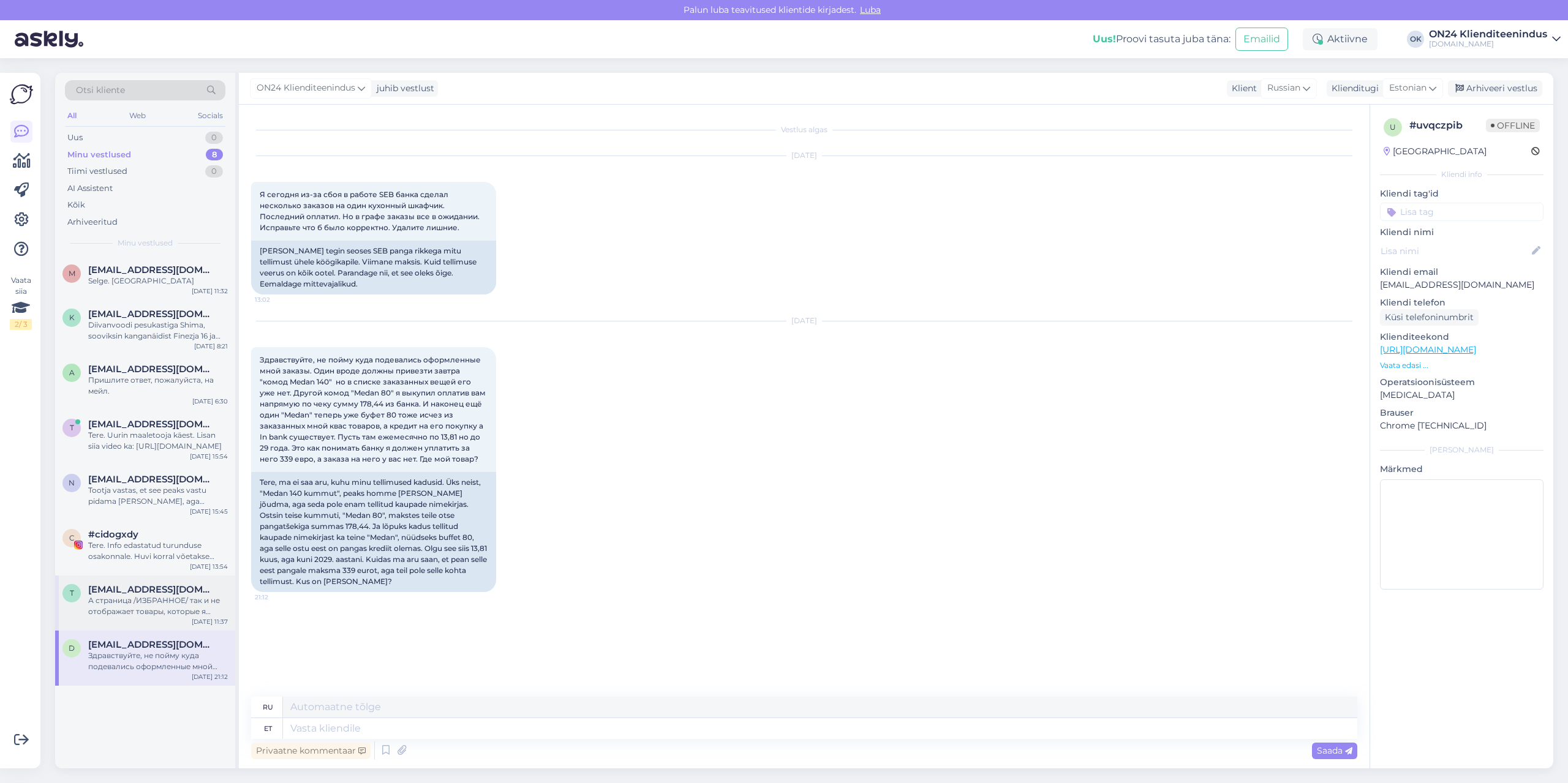
click at [160, 614] on div "А страница /ИЗБРАННОЕ/ так и не отображает товары, которые я отмечаю." at bounding box center [158, 606] width 139 height 22
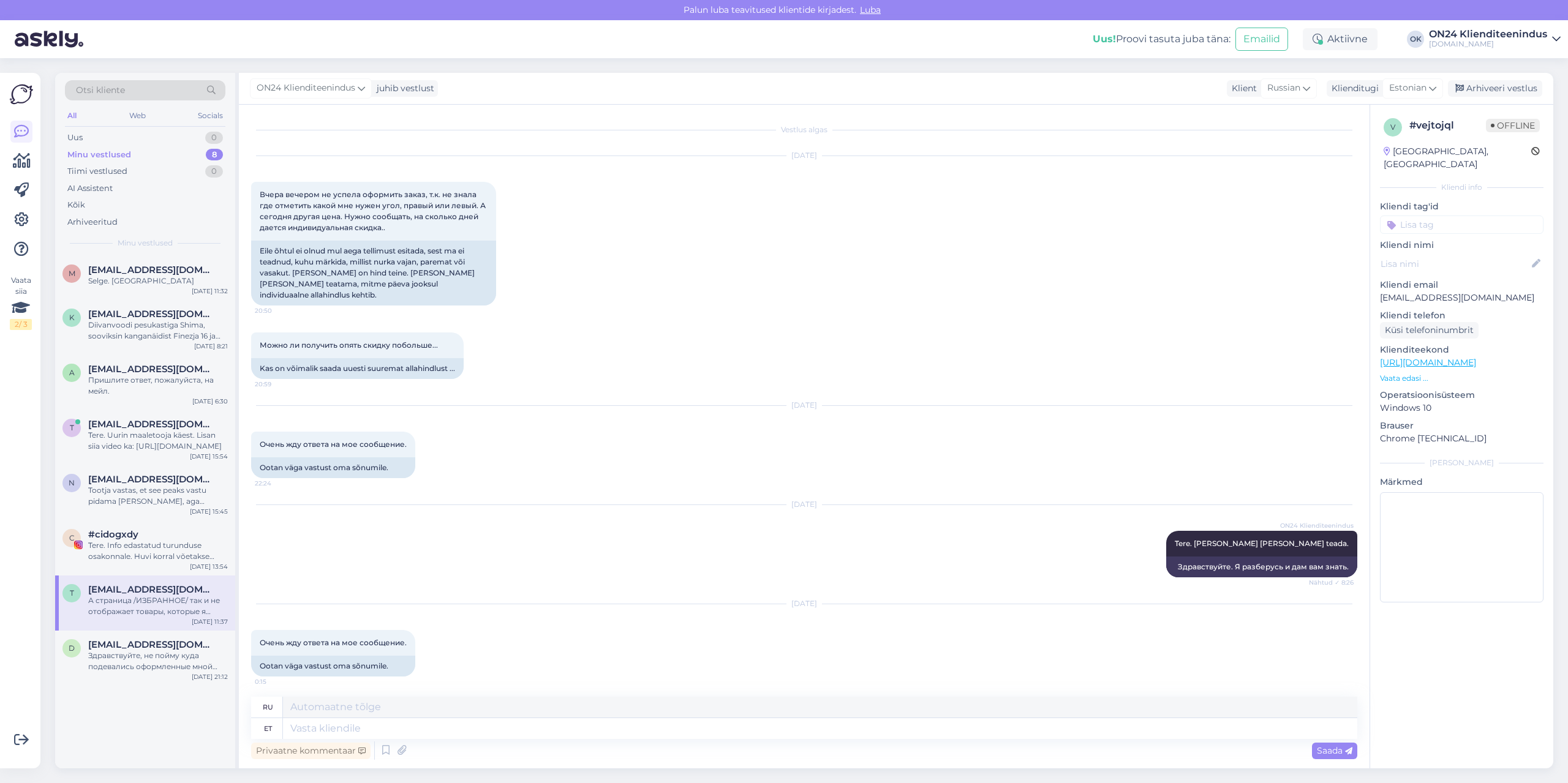
scroll to position [655, 0]
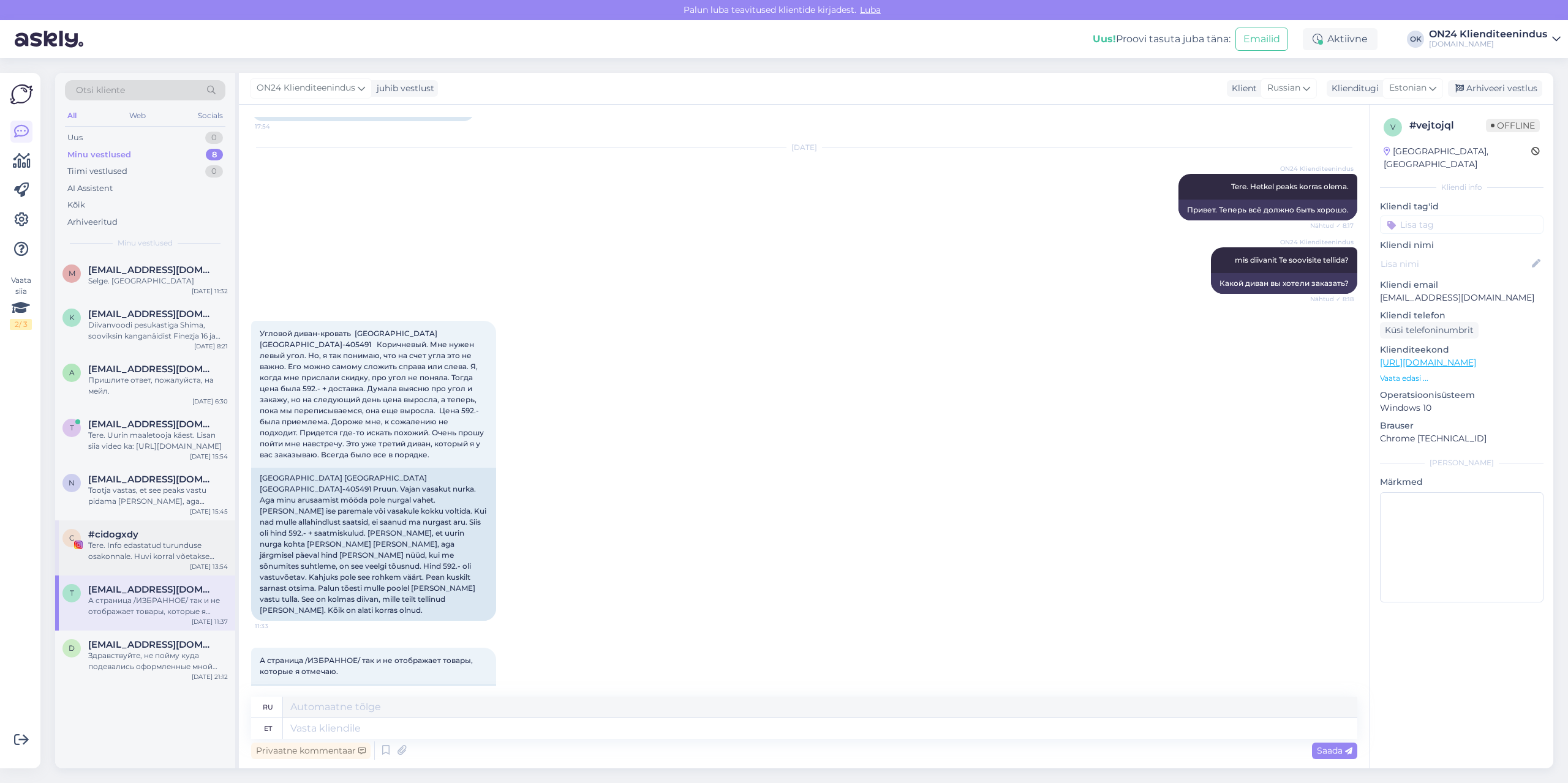
click at [160, 538] on div "#cidogxdy" at bounding box center [158, 535] width 139 height 11
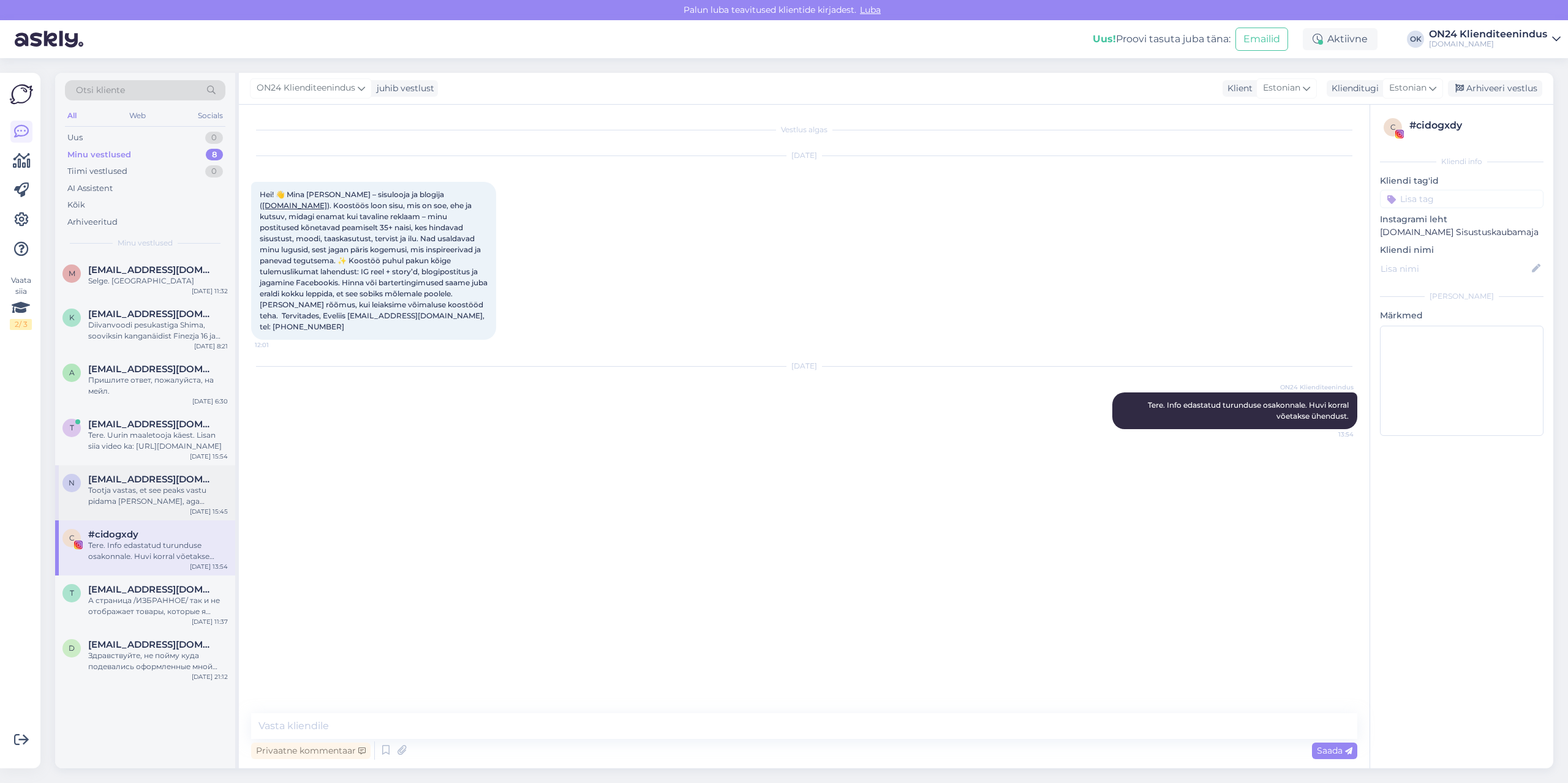
click at [137, 498] on div "Tootja vastas, et see peaks vastu pidama [PERSON_NAME], aga [PERSON_NAME] on ku…" at bounding box center [158, 495] width 139 height 22
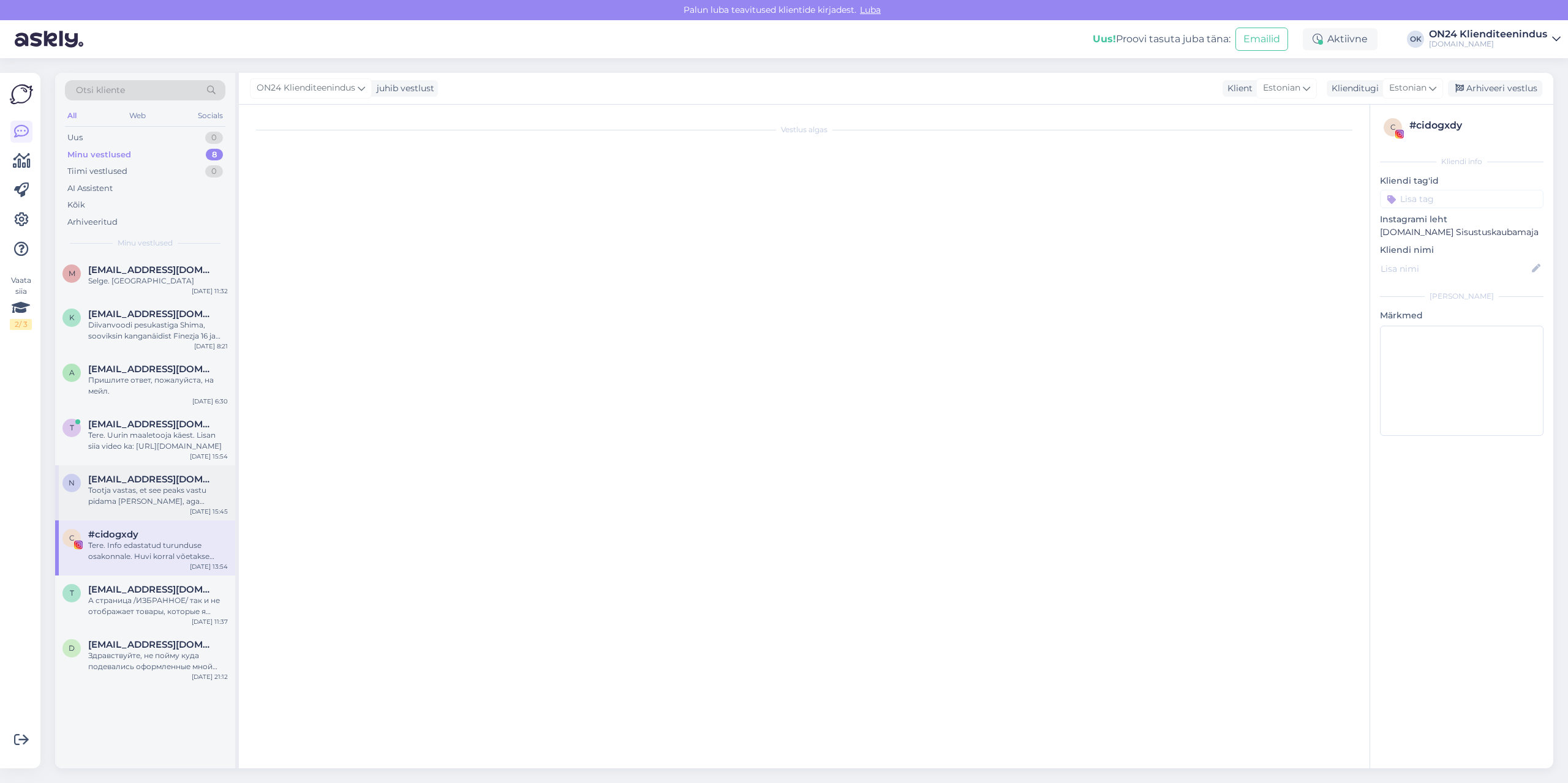
scroll to position [31, 0]
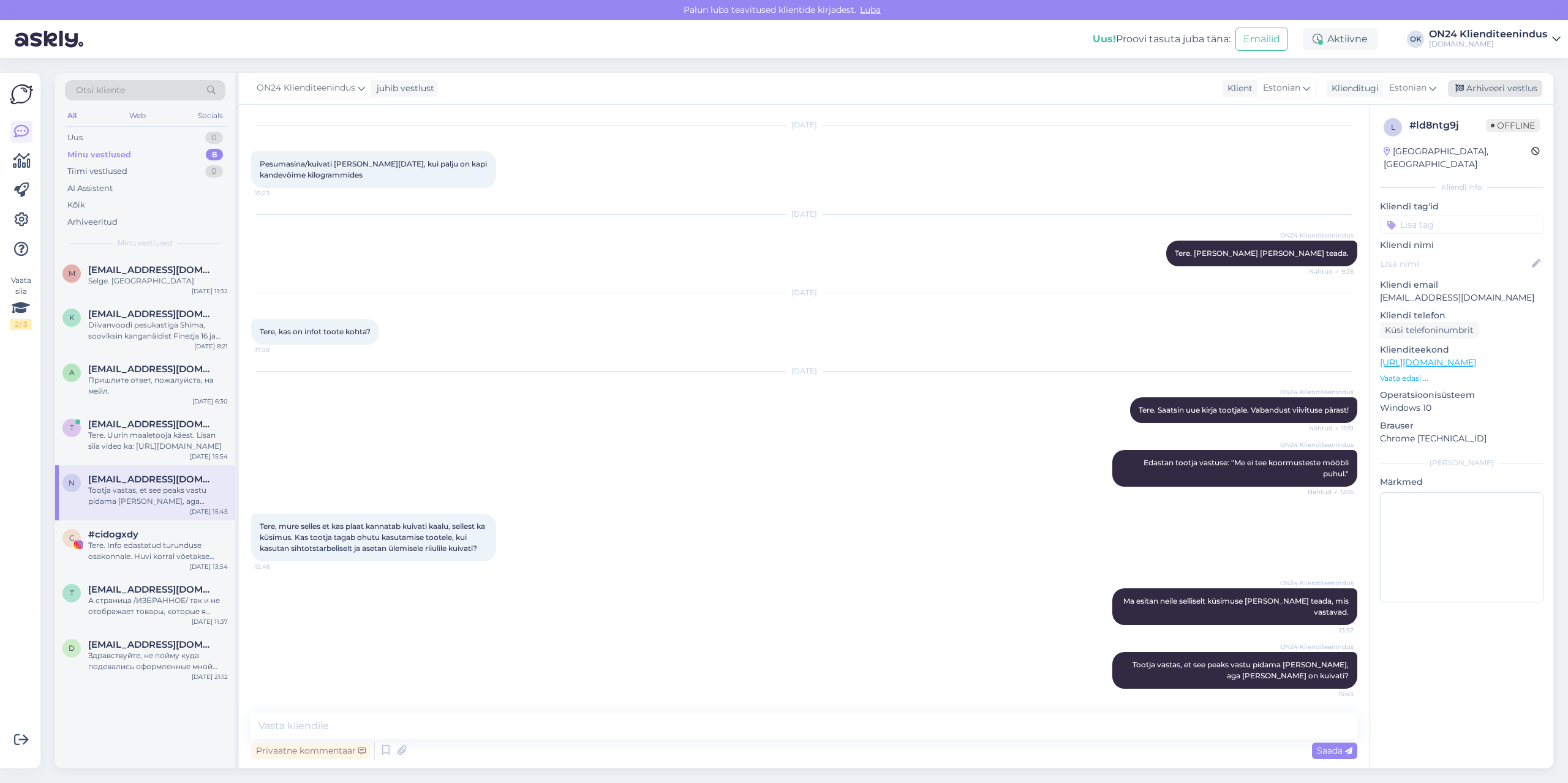
click at [1476, 92] on div "Arhiveeri vestlus" at bounding box center [1495, 88] width 95 height 16
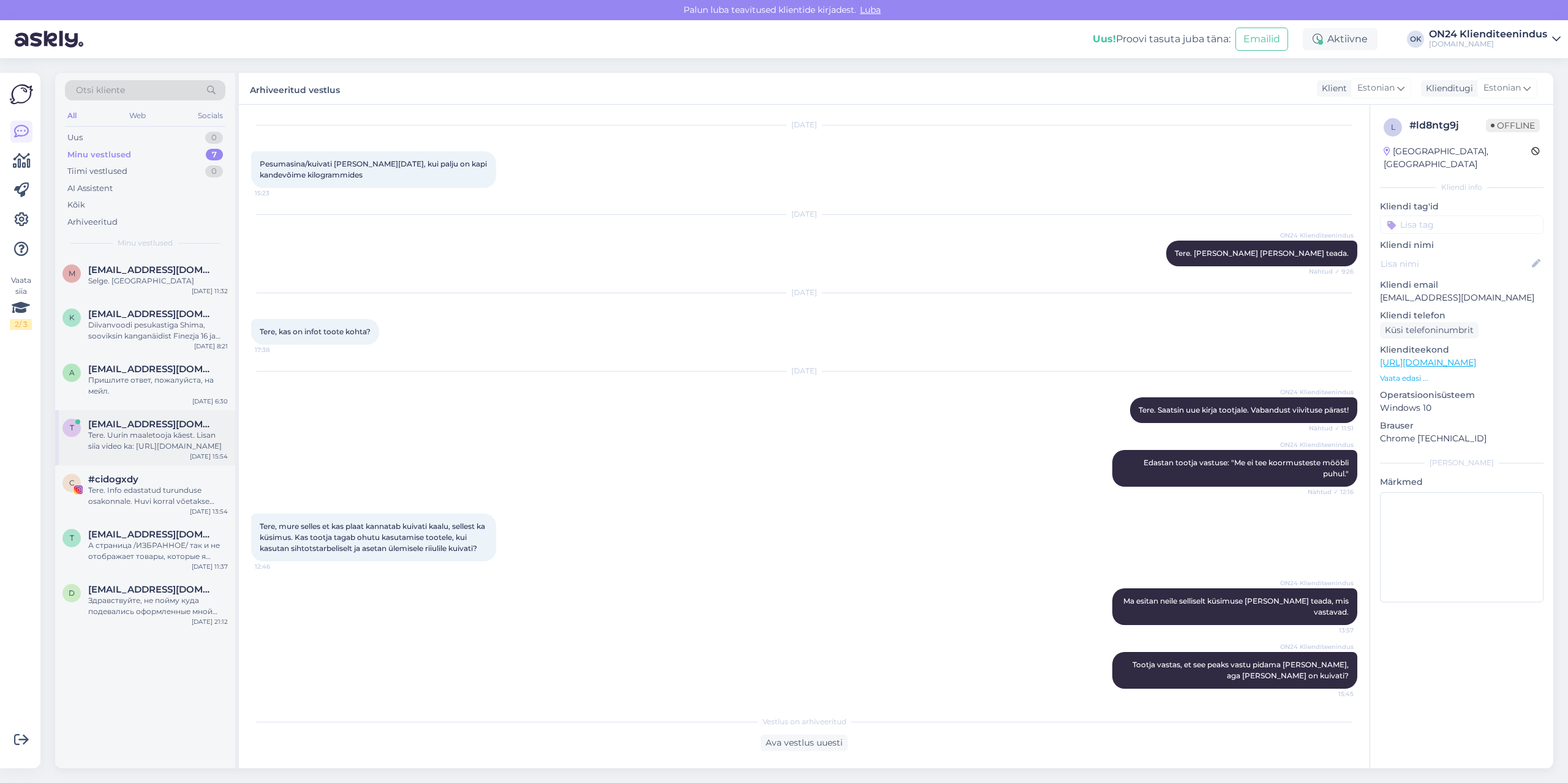
click at [165, 455] on div "t [EMAIL_ADDRESS][DOMAIN_NAME] Tere. Uurin maaletooja käest. Lisan siia video k…" at bounding box center [145, 438] width 180 height 55
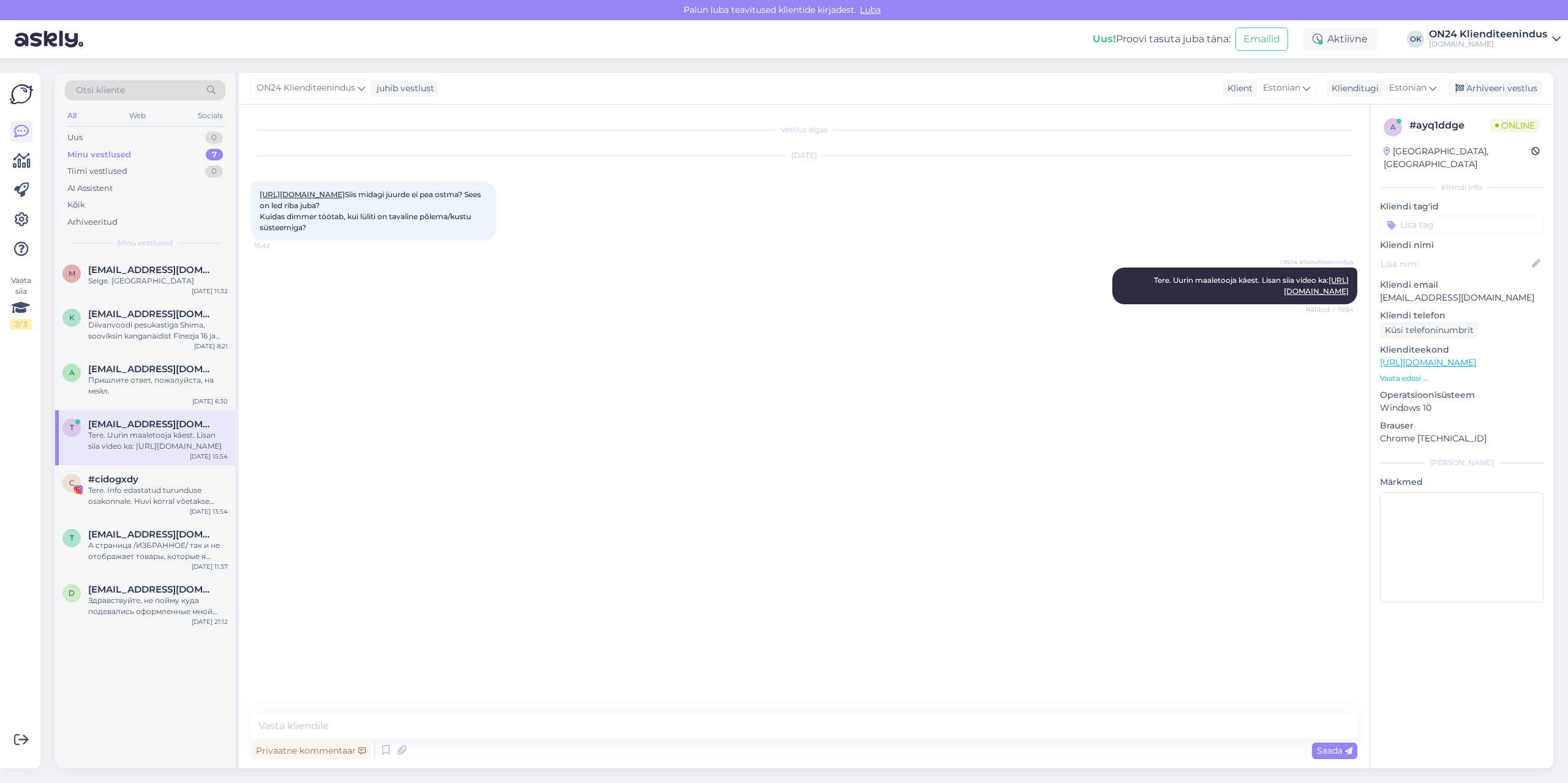
scroll to position [0, 0]
click at [119, 219] on div "Arhiveeritud" at bounding box center [145, 222] width 161 height 17
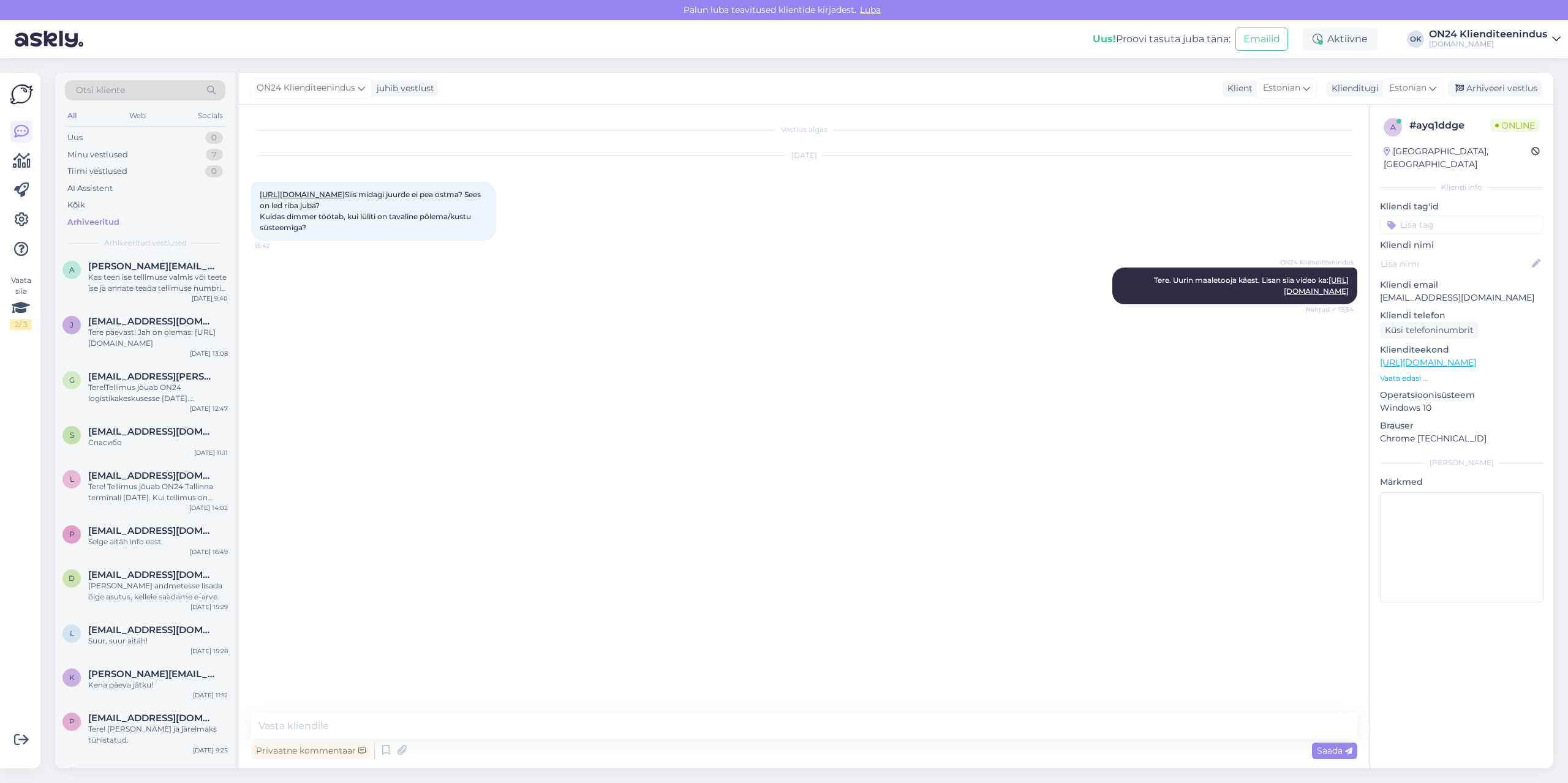
scroll to position [4959, 0]
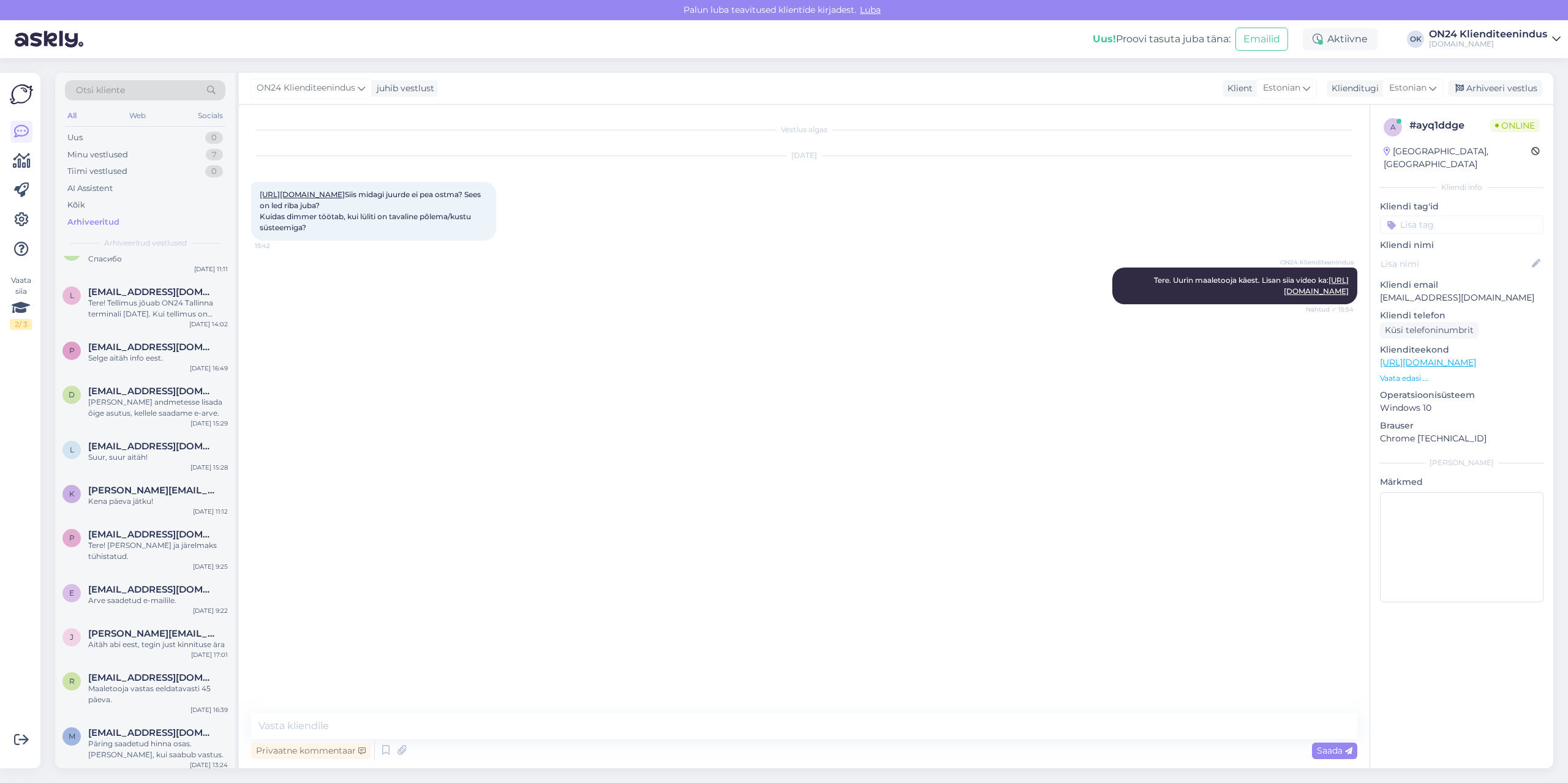
click at [122, 94] on span "Otsi kliente" at bounding box center [101, 90] width 49 height 13
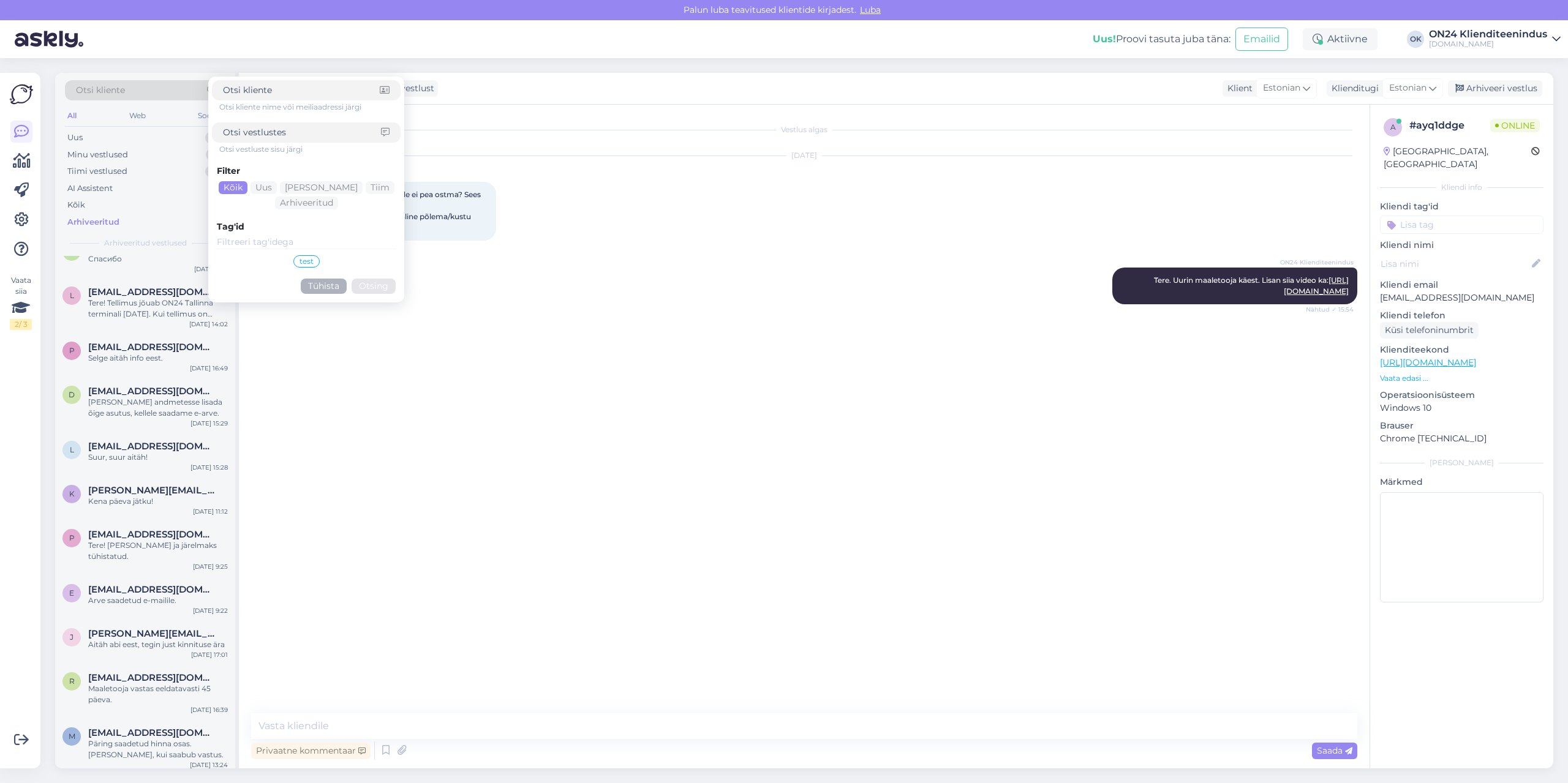
type input "[EMAIL_ADDRESS][DOMAIN_NAME]"
click button "Otsing" at bounding box center [373, 286] width 44 height 15
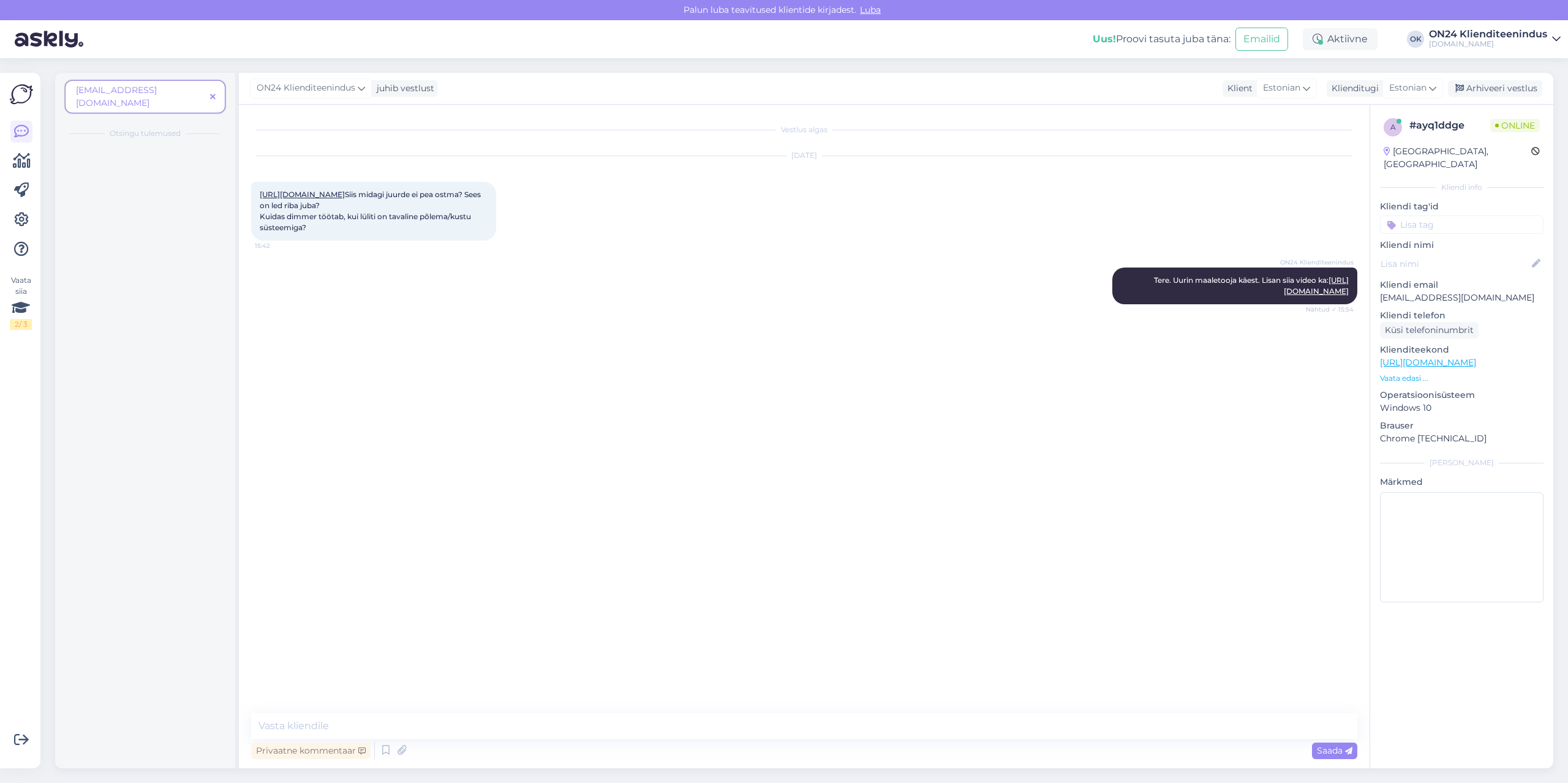
scroll to position [0, 0]
click at [129, 166] on div "sobib lattu" at bounding box center [158, 172] width 139 height 11
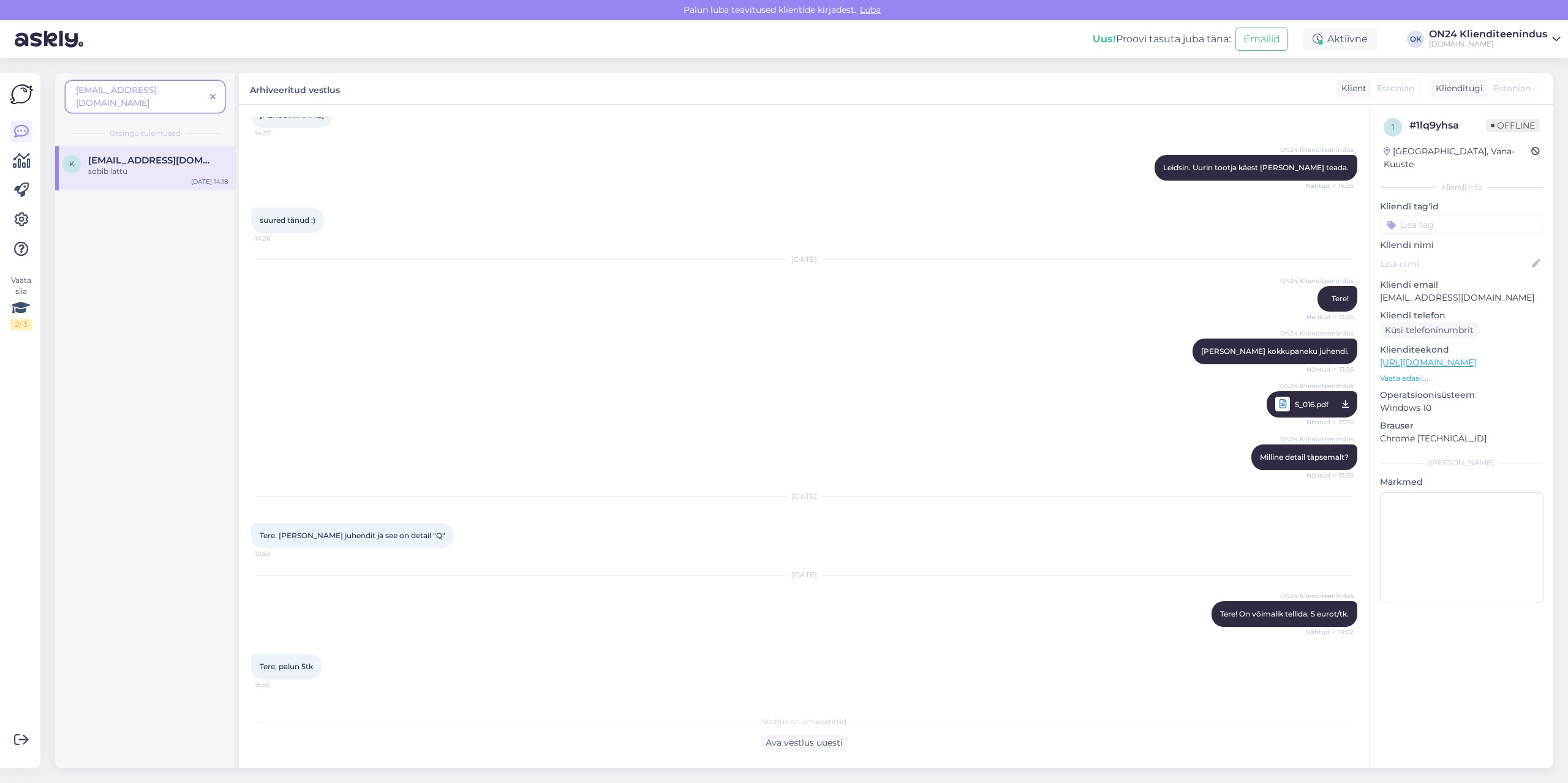
scroll to position [245, 0]
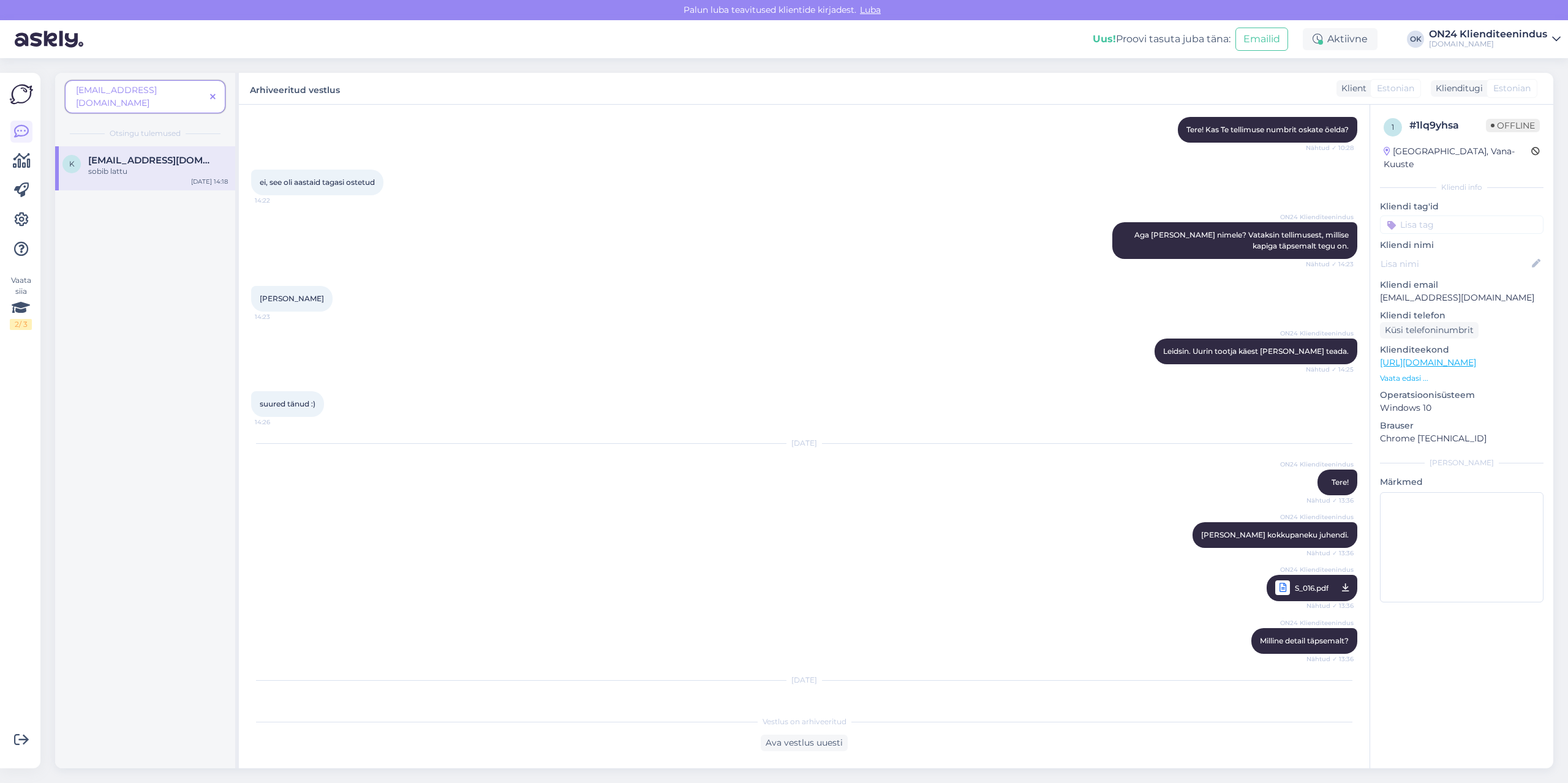
drag, startPoint x: 314, startPoint y: 290, endPoint x: 259, endPoint y: 291, distance: 55.0
click at [259, 291] on div "[PERSON_NAME] 14:23" at bounding box center [292, 298] width 82 height 25
copy span "[PERSON_NAME]"
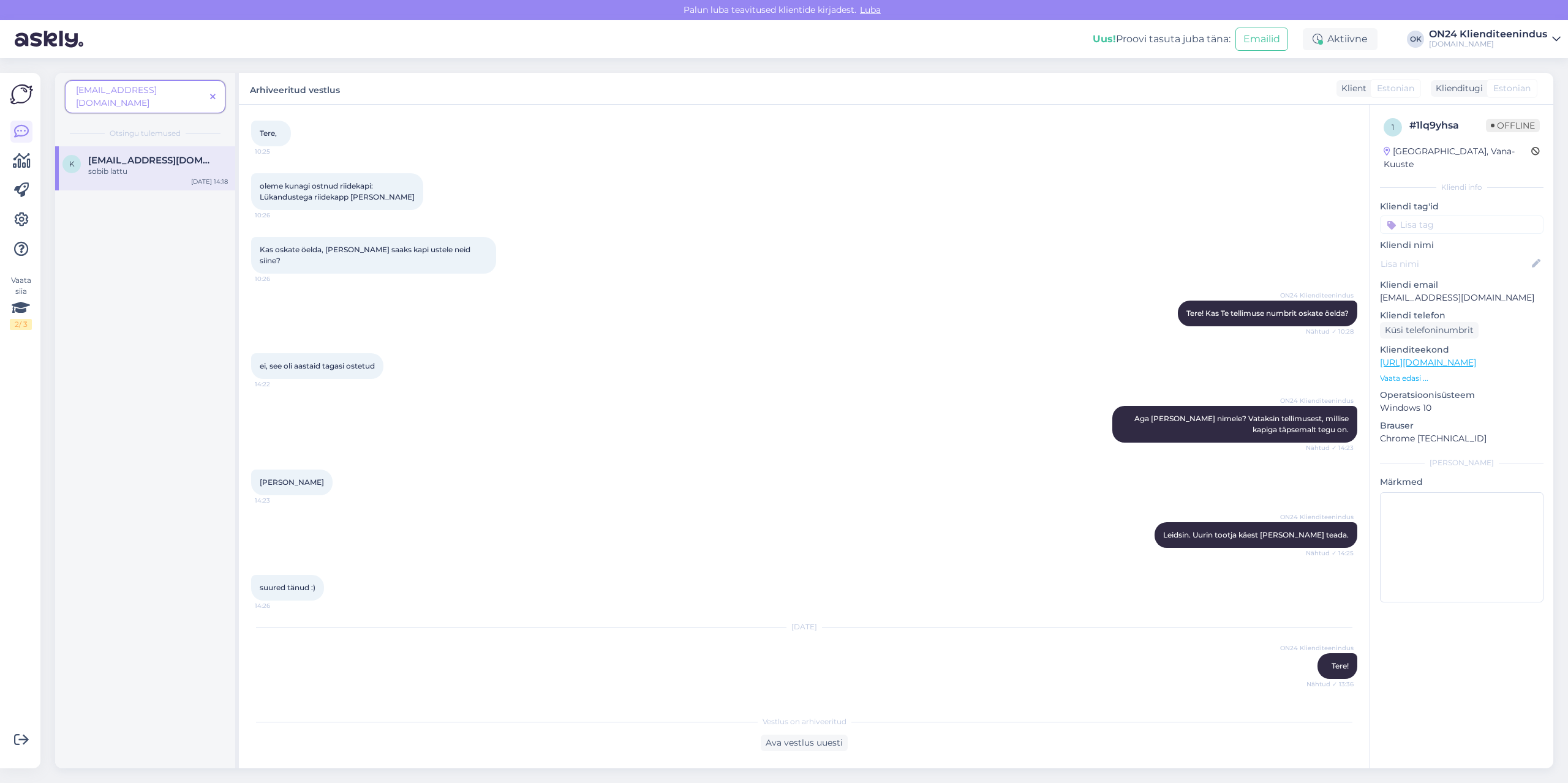
scroll to position [122, 0]
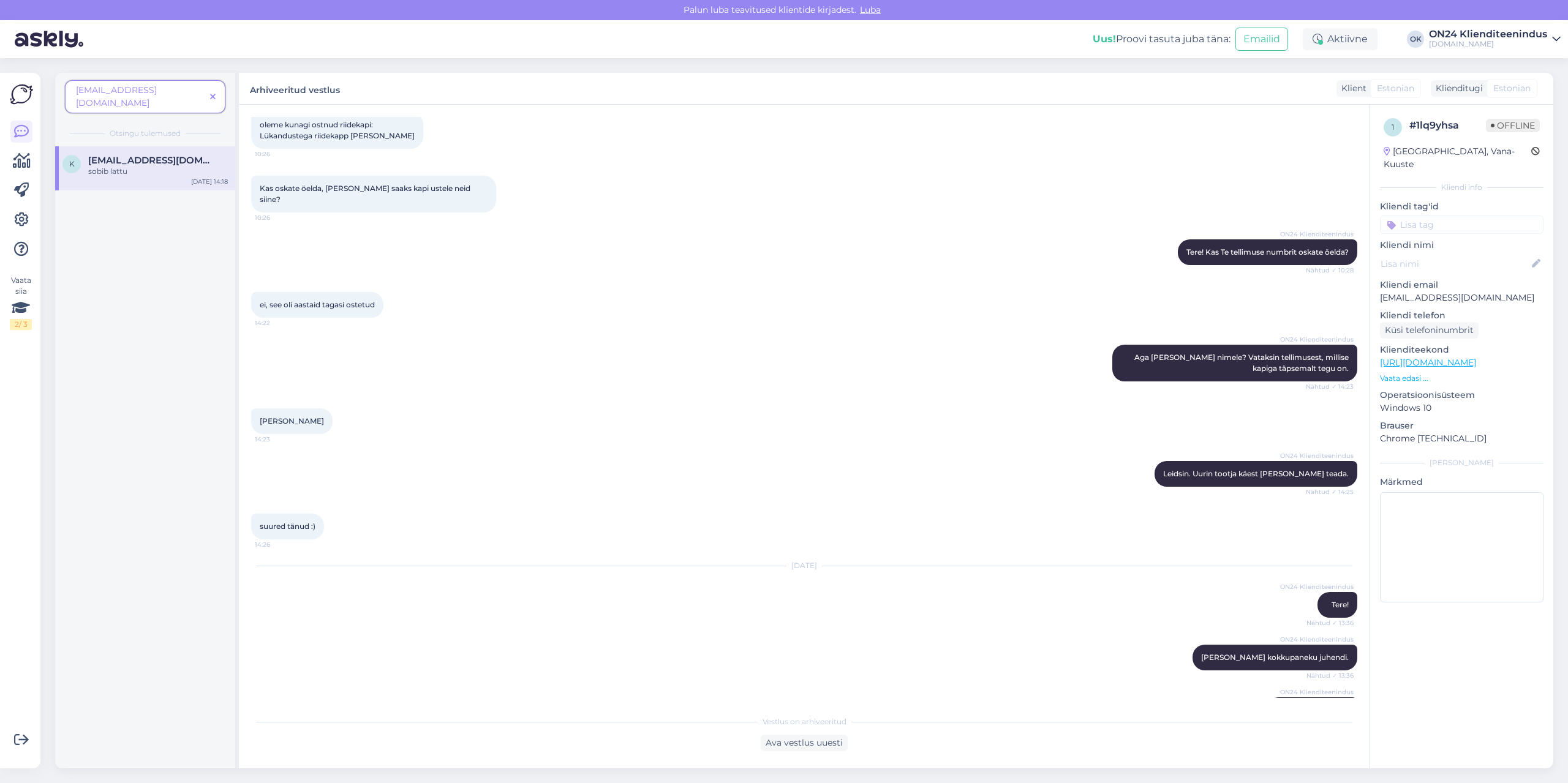
click at [1446, 292] on p "[EMAIL_ADDRESS][DOMAIN_NAME]" at bounding box center [1461, 298] width 164 height 13
copy p "[EMAIL_ADDRESS][DOMAIN_NAME]"
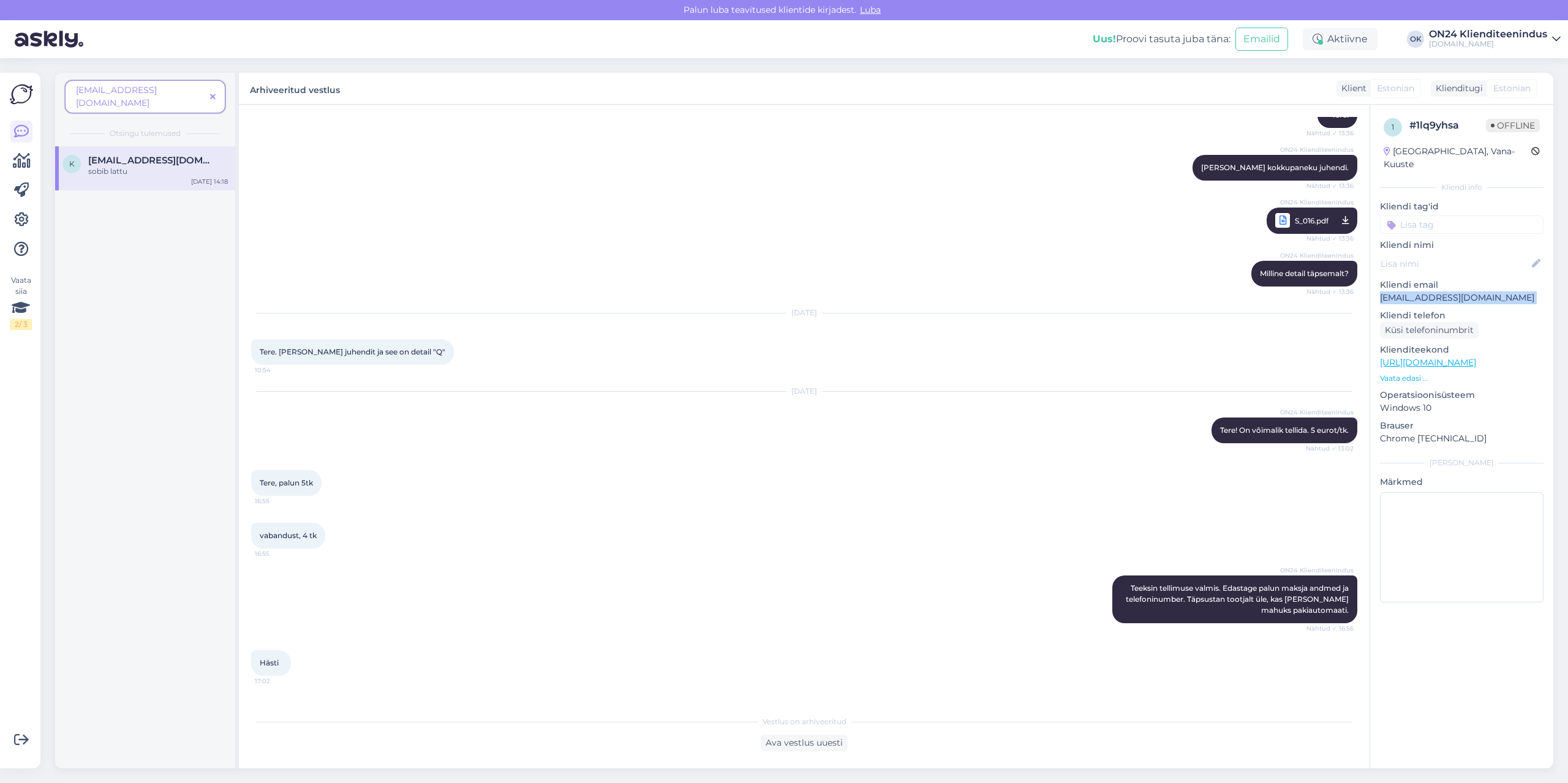
scroll to position [809, 0]
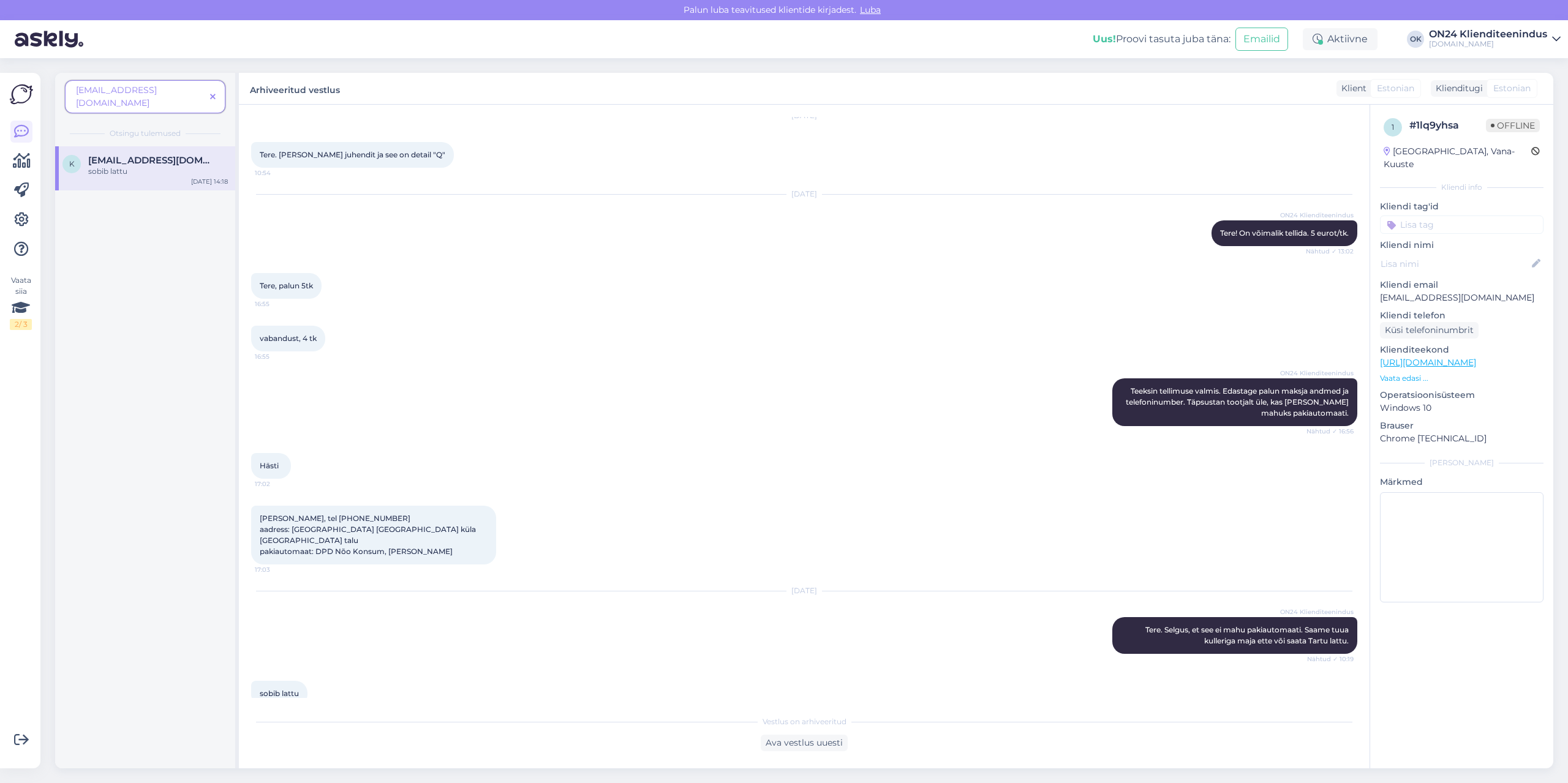
click at [362, 514] on span "[PERSON_NAME], tel [PHONE_NUMBER] aadress: [GEOGRAPHIC_DATA] [GEOGRAPHIC_DATA] …" at bounding box center [368, 535] width 218 height 42
copy span "56363120"
click at [1434, 292] on p "[EMAIL_ADDRESS][DOMAIN_NAME]" at bounding box center [1461, 298] width 164 height 13
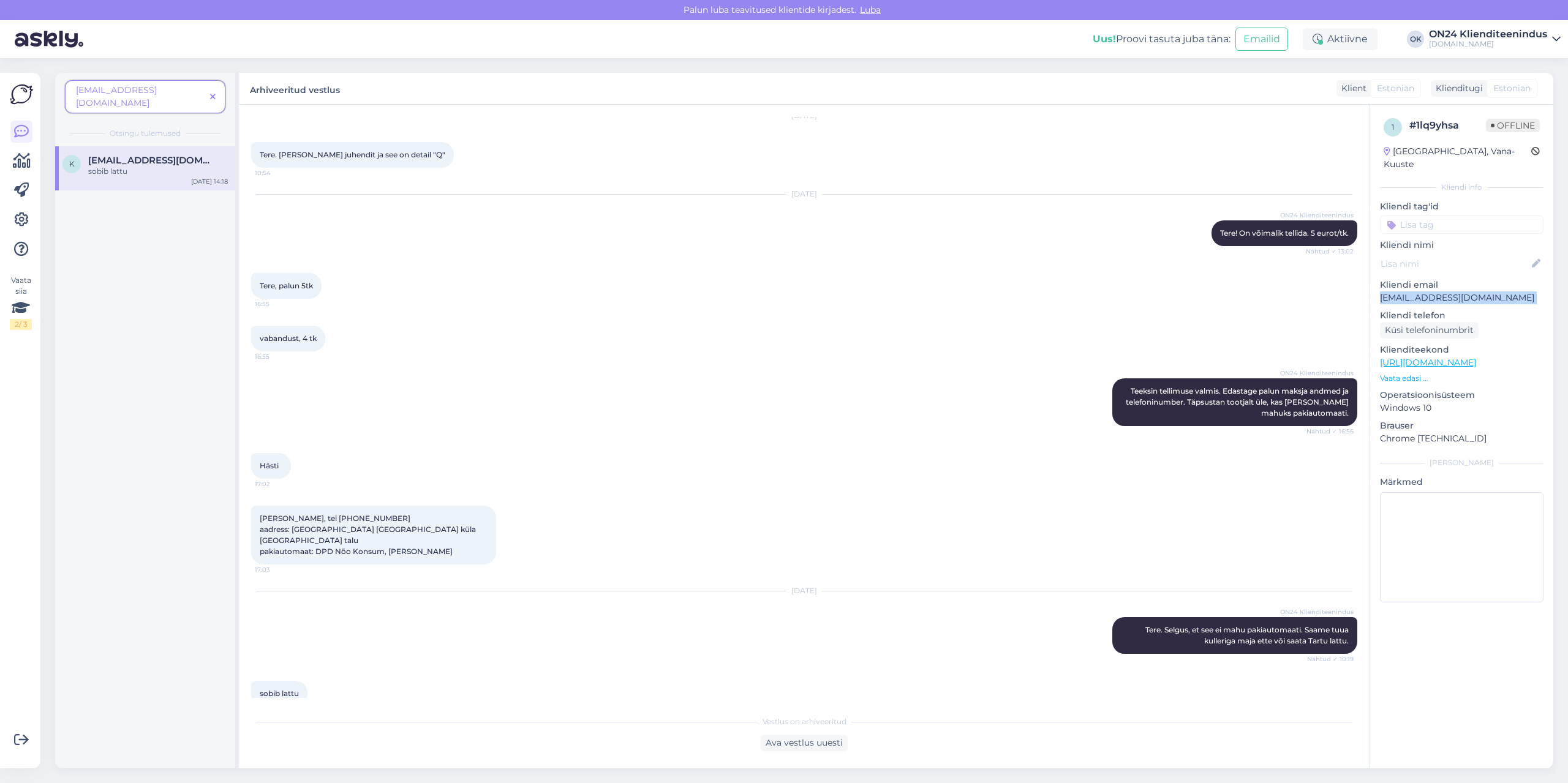
click at [1434, 292] on p "[EMAIL_ADDRESS][DOMAIN_NAME]" at bounding box center [1461, 298] width 164 height 13
copy p "[EMAIL_ADDRESS][DOMAIN_NAME]"
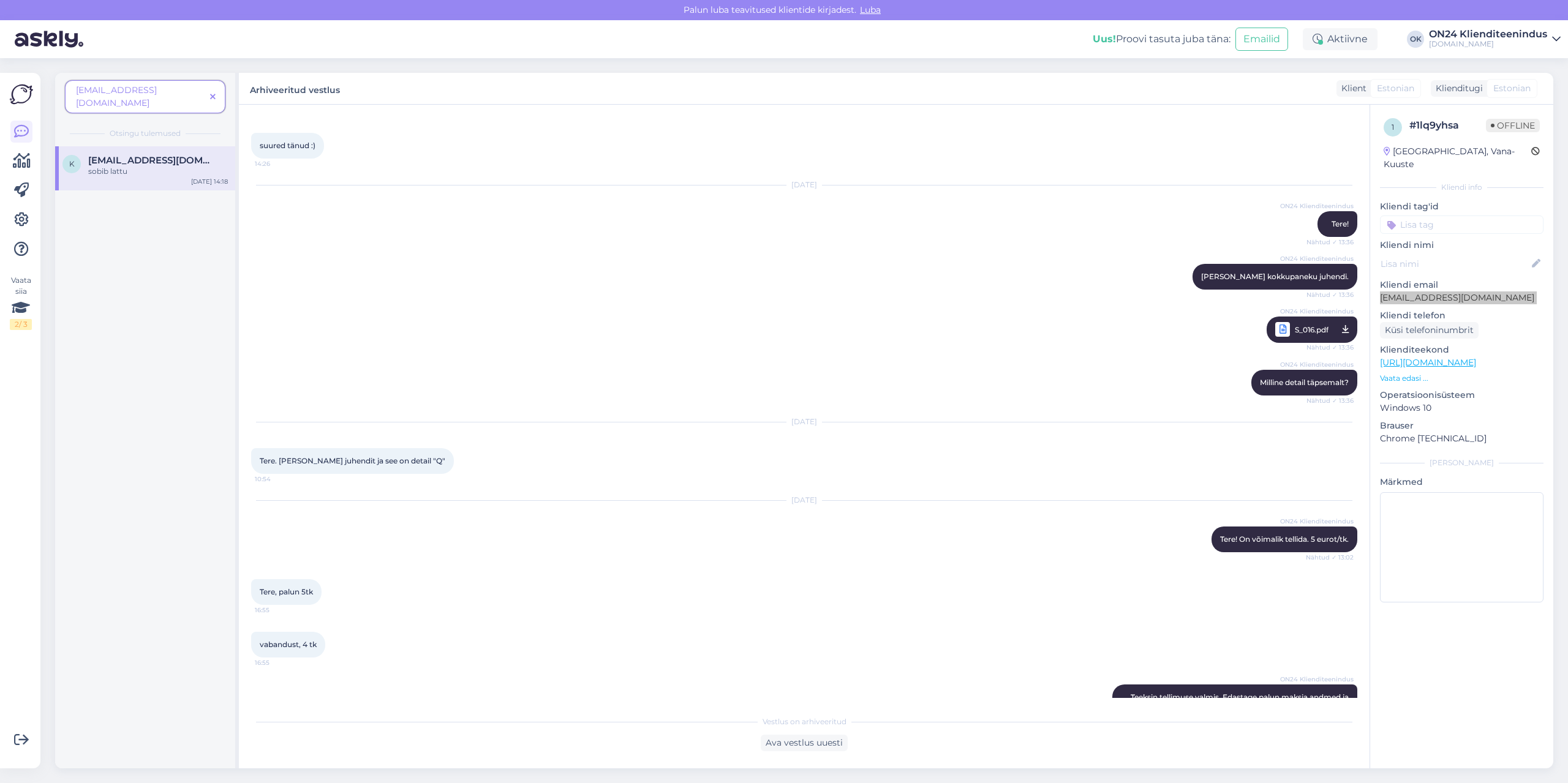
scroll to position [565, 0]
